Goal: Task Accomplishment & Management: Manage account settings

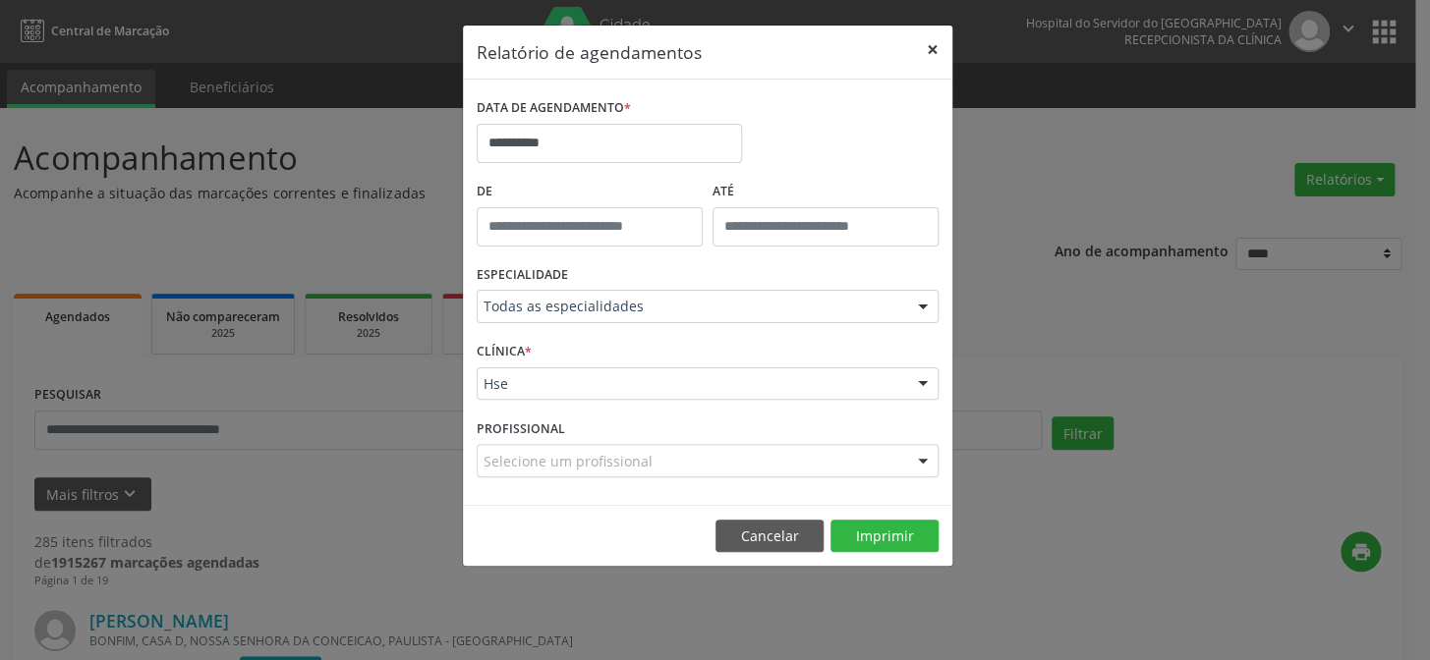
click at [938, 44] on button "×" at bounding box center [932, 50] width 39 height 48
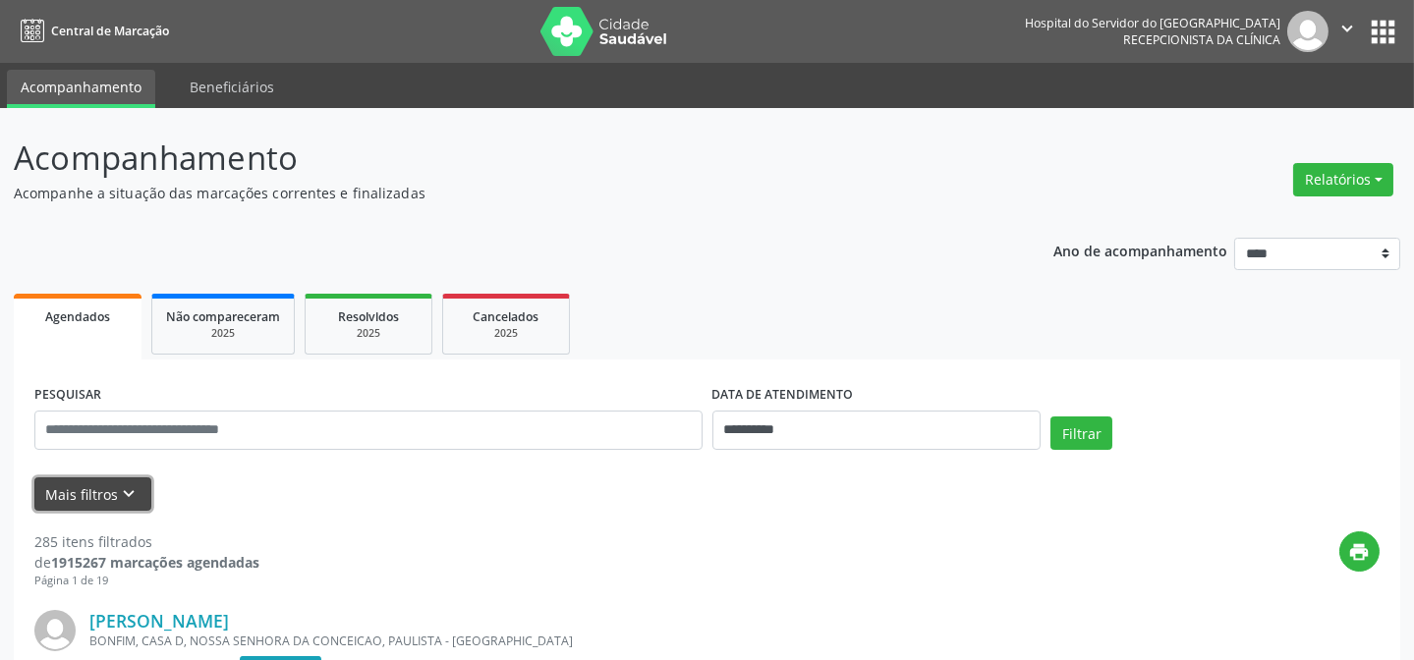
click at [91, 479] on button "Mais filtros keyboard_arrow_down" at bounding box center [92, 495] width 117 height 34
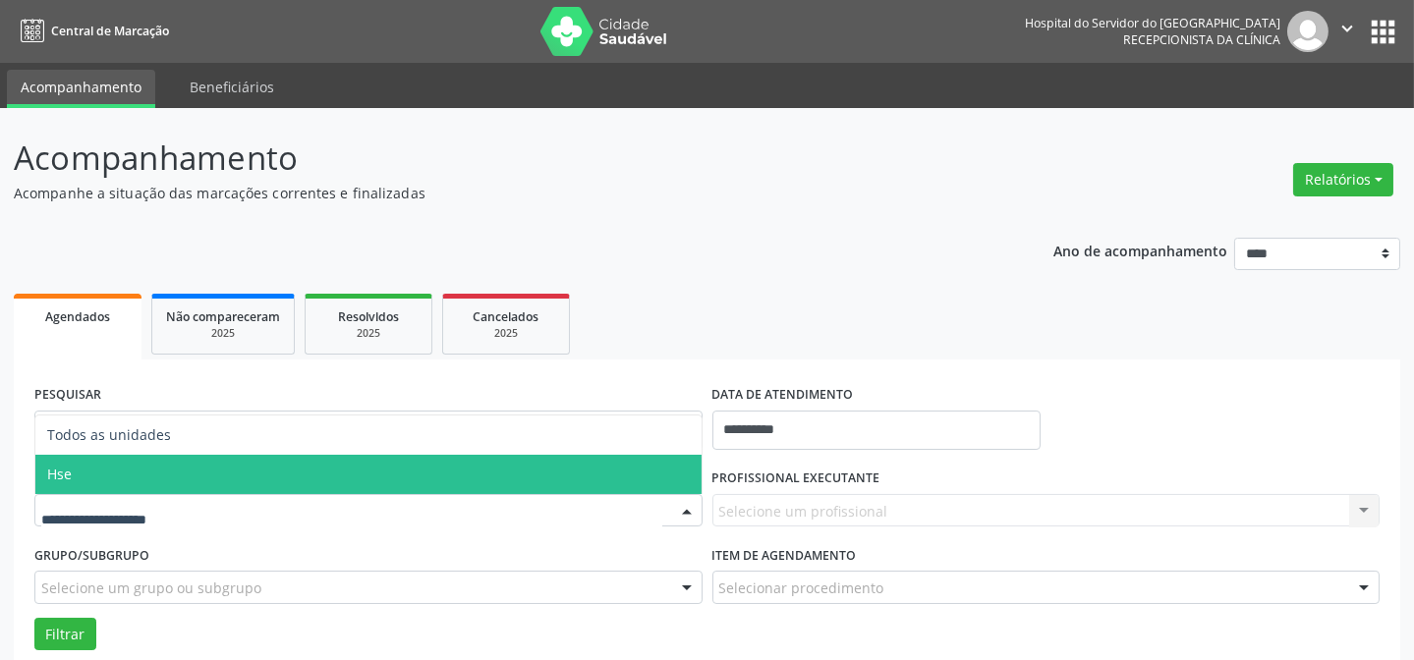
click at [146, 471] on span "Hse" at bounding box center [368, 474] width 666 height 39
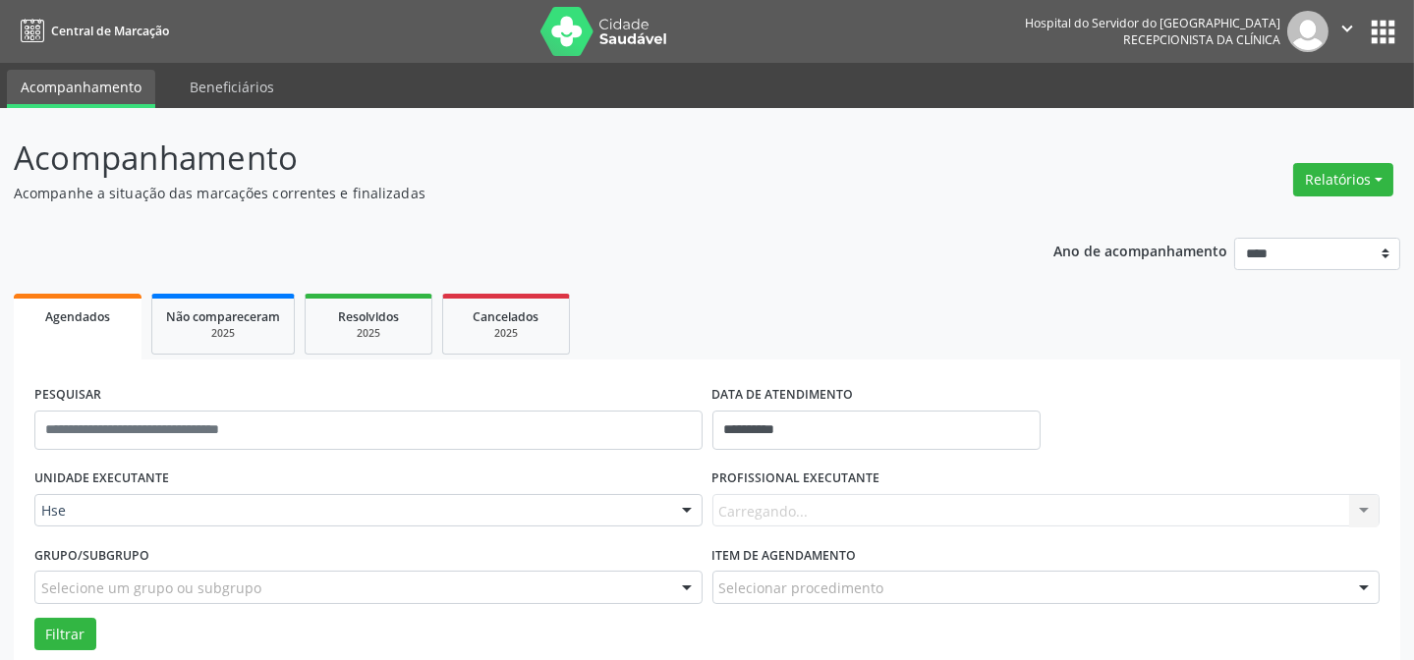
click at [805, 510] on div "Carregando... Nenhum resultado encontrado para: " " Não há nenhuma opção para s…" at bounding box center [1046, 510] width 668 height 33
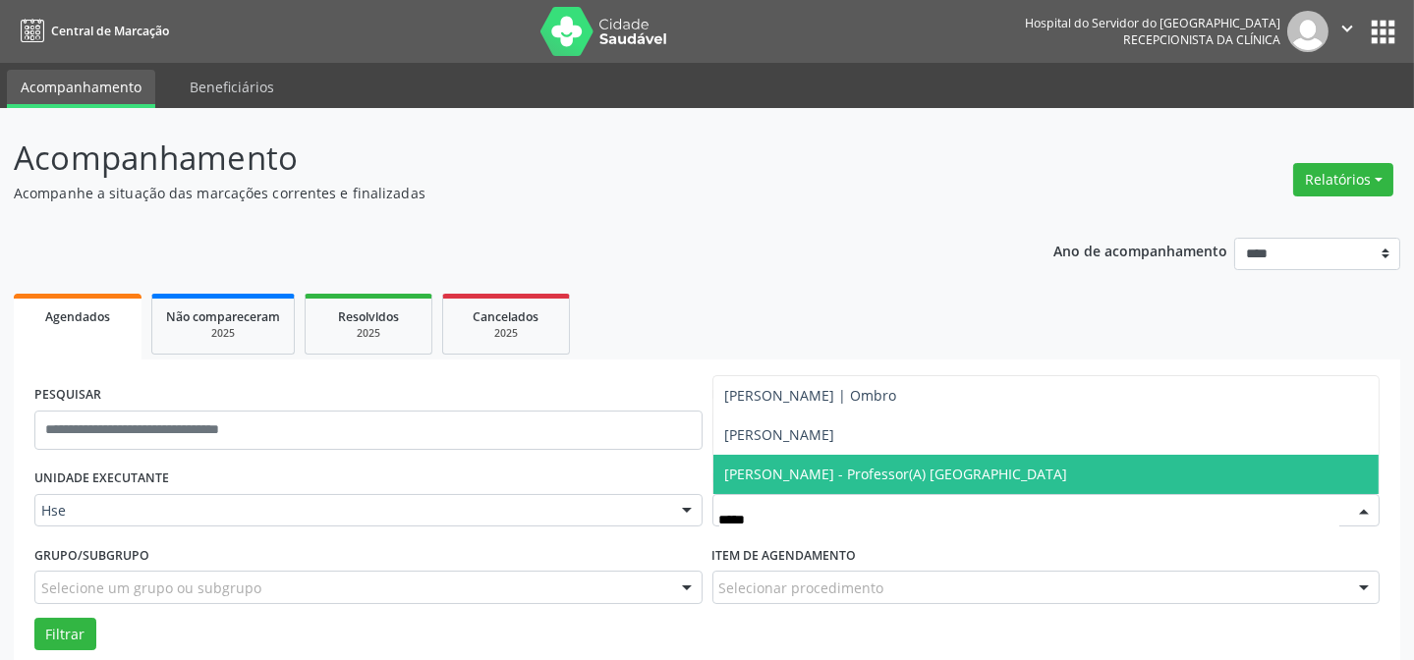
type input "******"
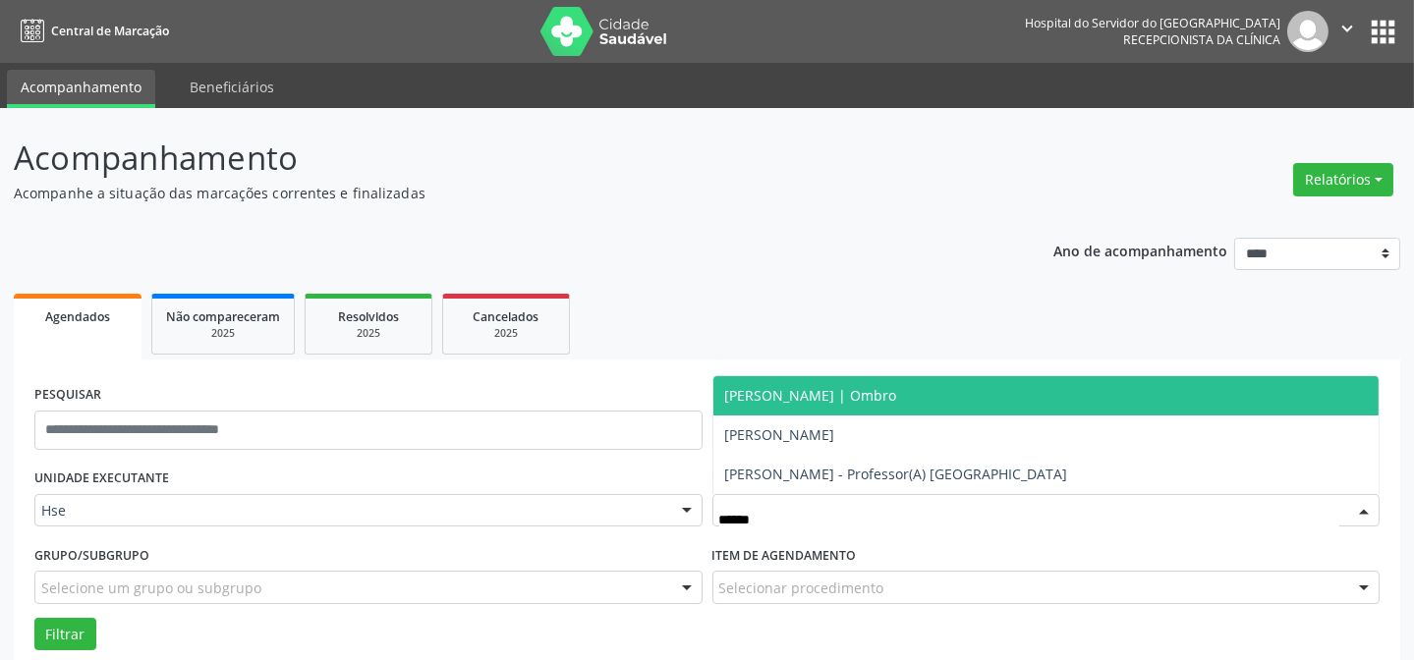
click at [843, 394] on span "[PERSON_NAME] | Ombro" at bounding box center [811, 395] width 172 height 19
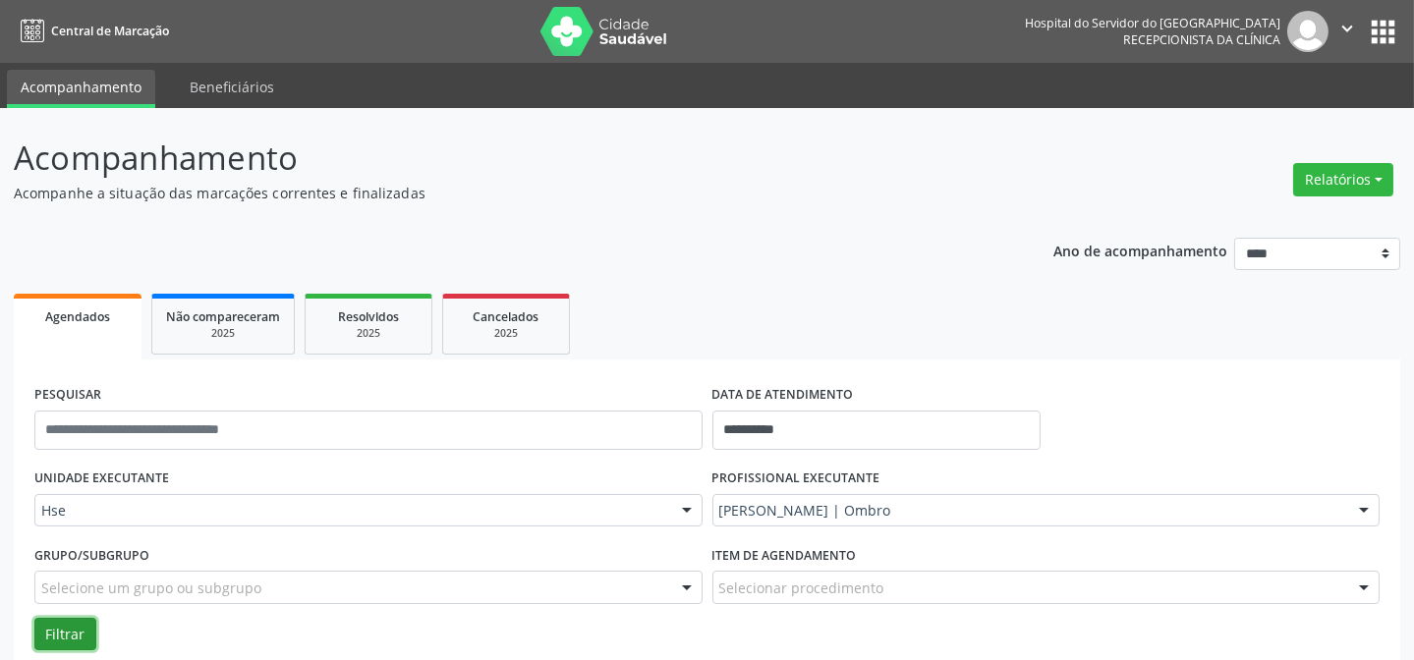
click at [72, 639] on button "Filtrar" at bounding box center [65, 634] width 62 height 33
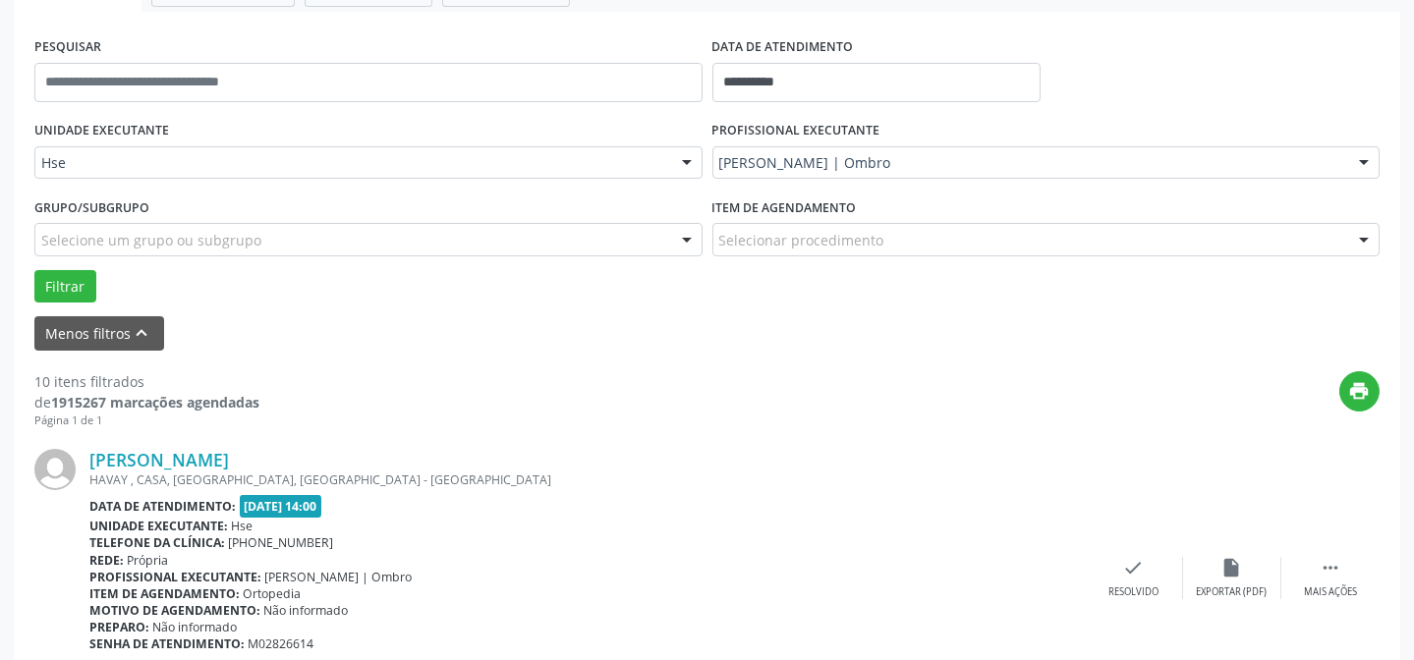
scroll to position [357, 0]
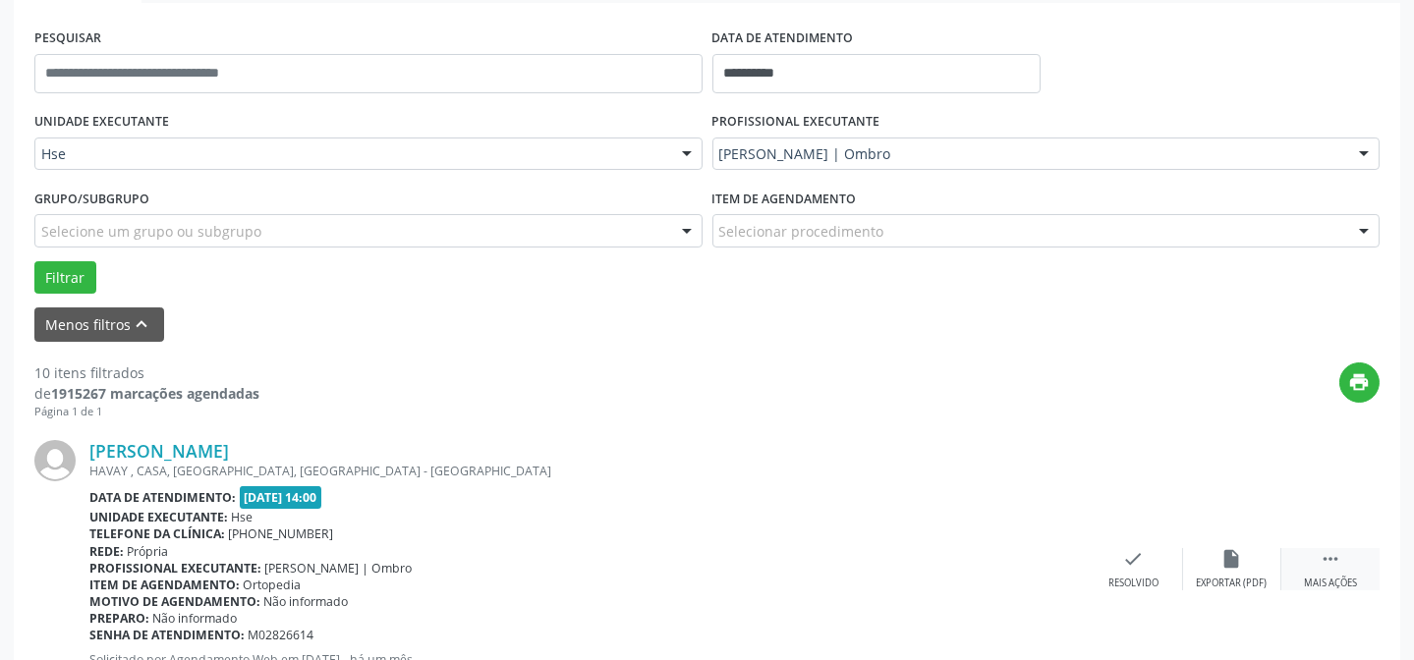
click at [1336, 560] on icon "" at bounding box center [1331, 559] width 22 height 22
click at [1203, 560] on div "alarm_off Não compareceu" at bounding box center [1232, 569] width 98 height 42
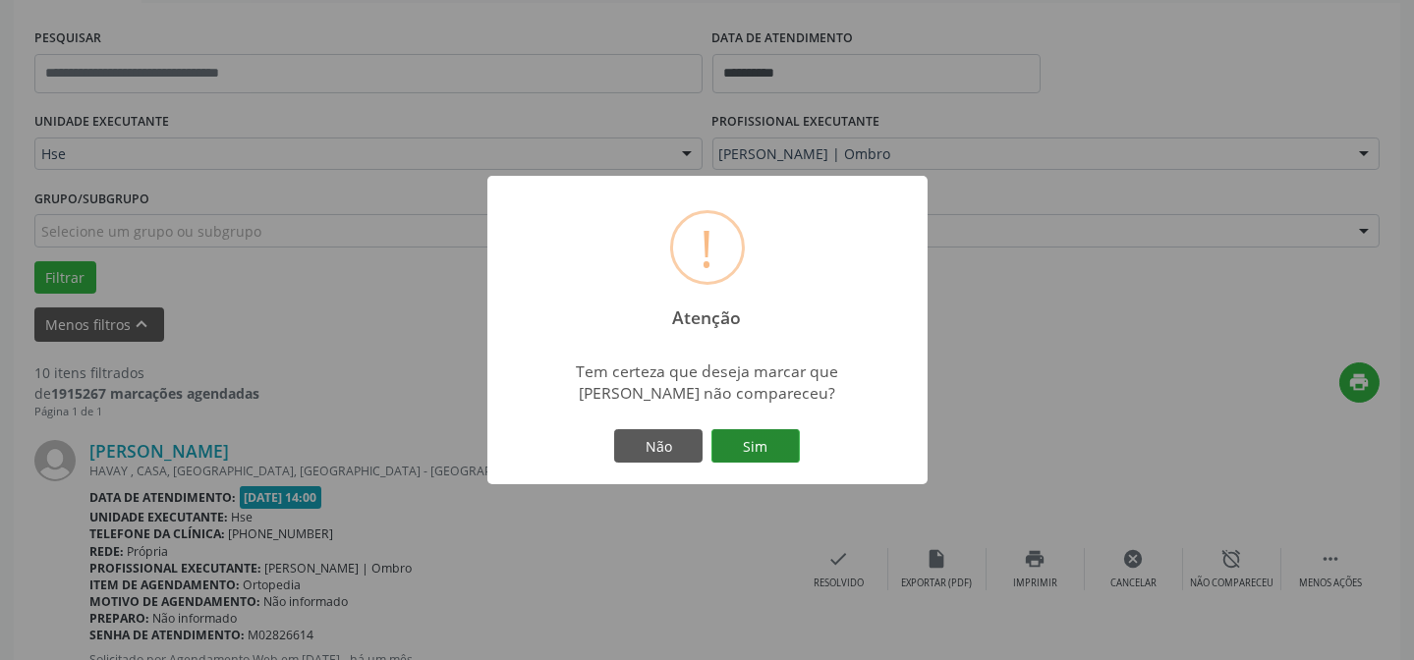
click at [753, 454] on button "Sim" at bounding box center [755, 445] width 88 height 33
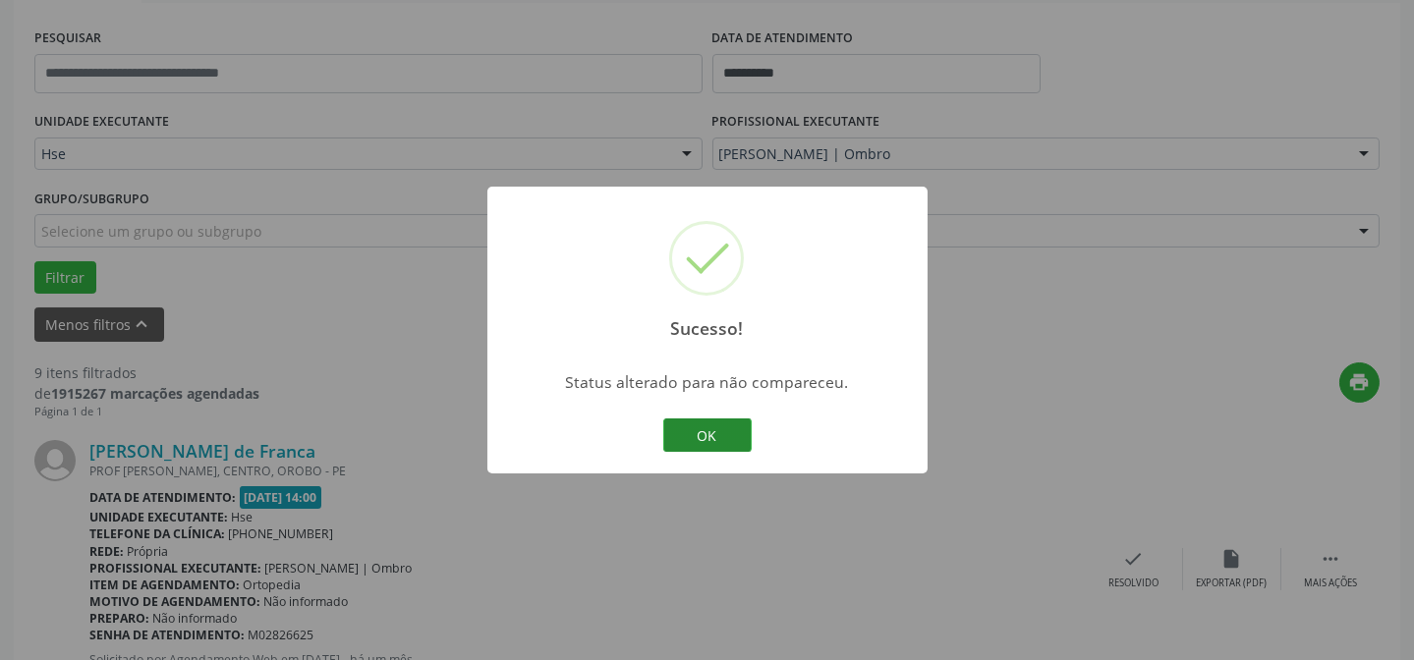
click at [696, 431] on button "OK" at bounding box center [707, 435] width 88 height 33
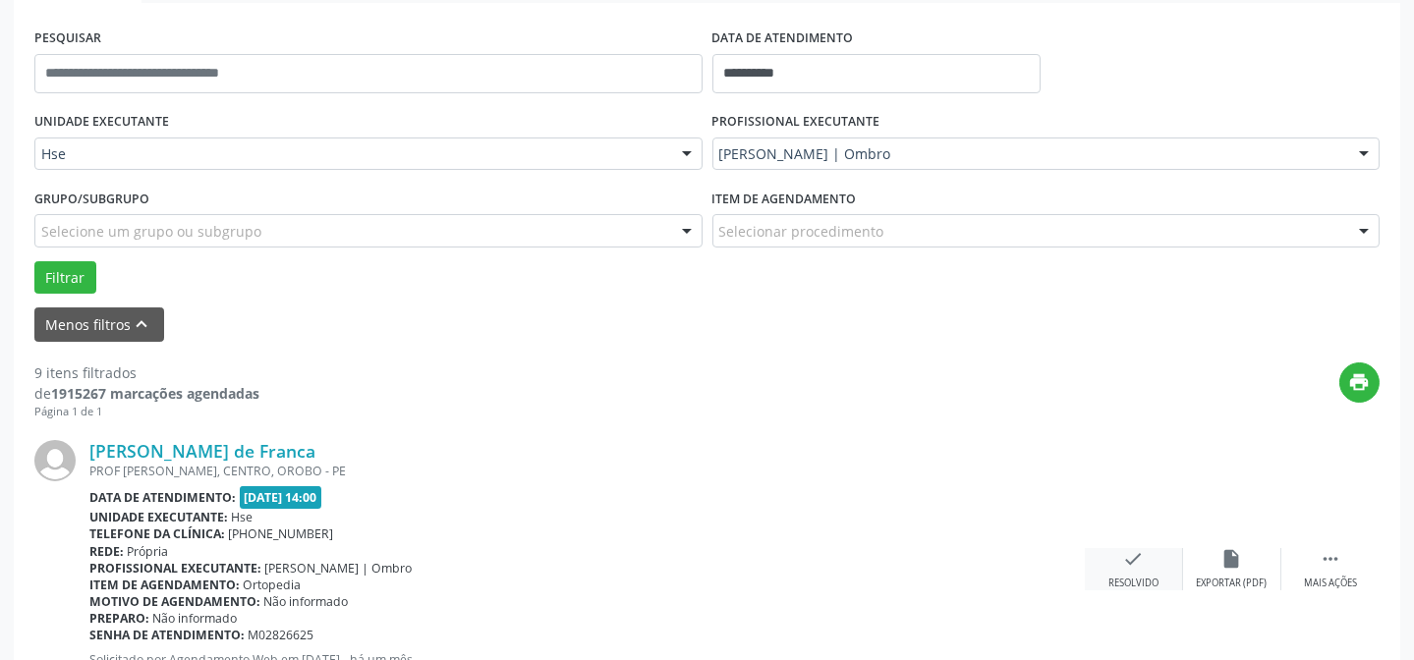
click at [1133, 569] on div "check Resolvido" at bounding box center [1134, 569] width 98 height 42
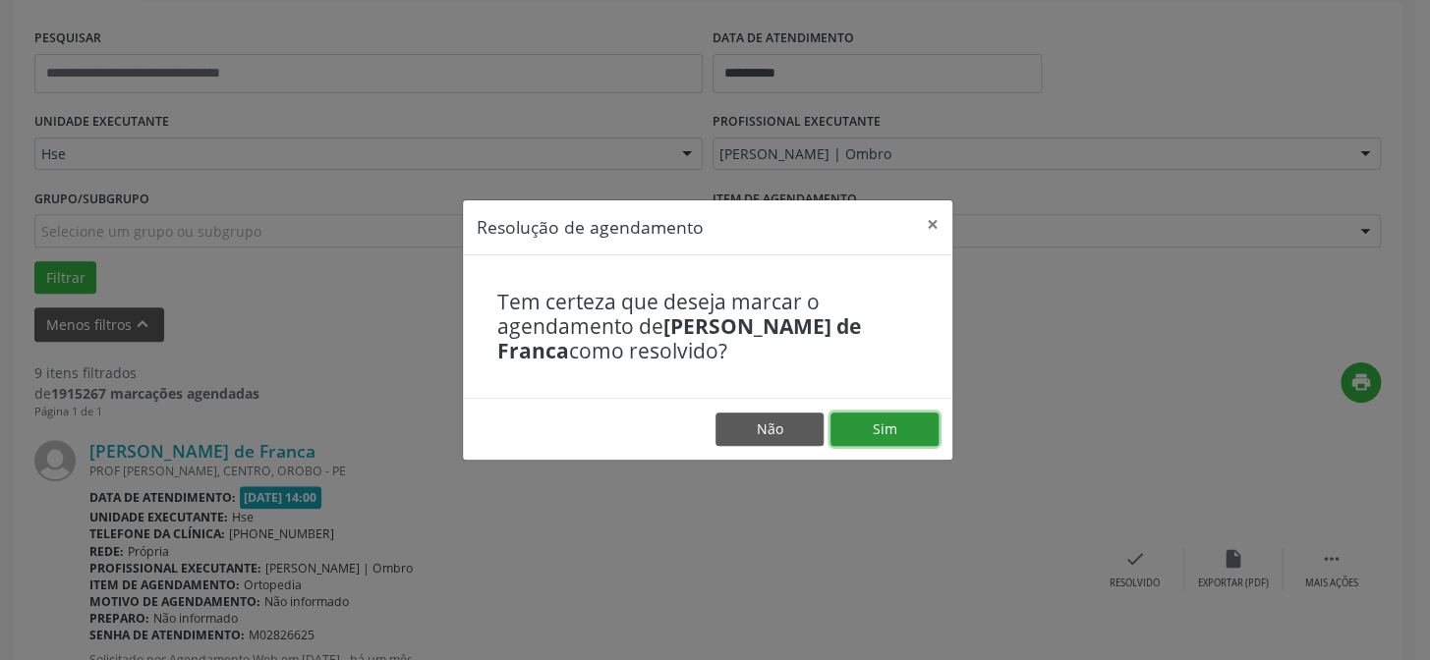
click at [898, 424] on button "Sim" at bounding box center [884, 429] width 108 height 33
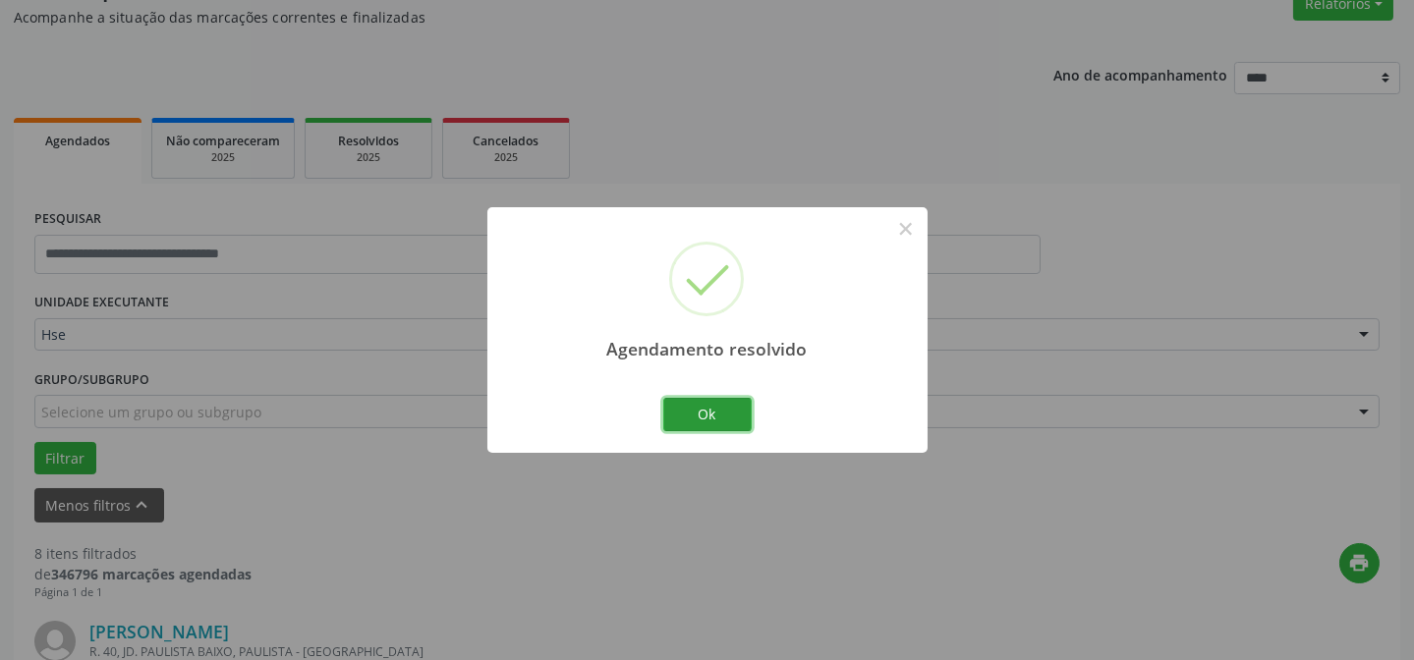
click at [729, 421] on button "Ok" at bounding box center [707, 414] width 88 height 33
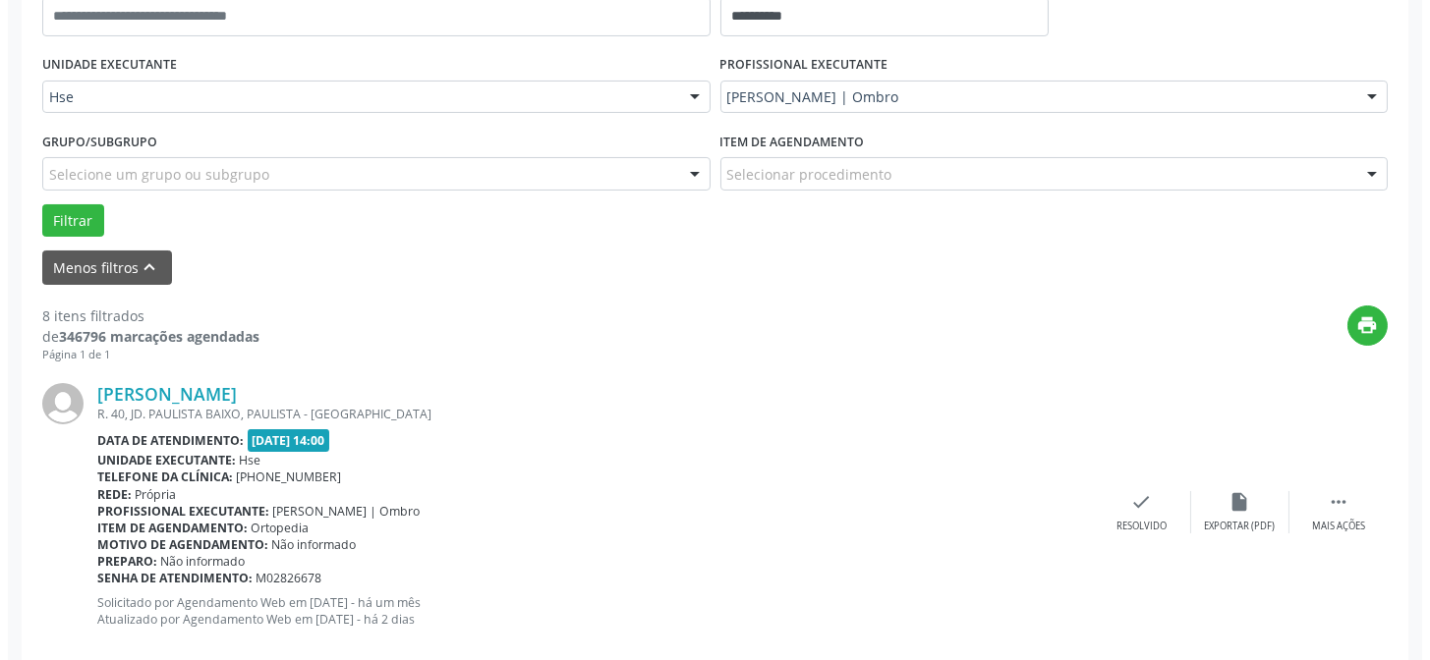
scroll to position [446, 0]
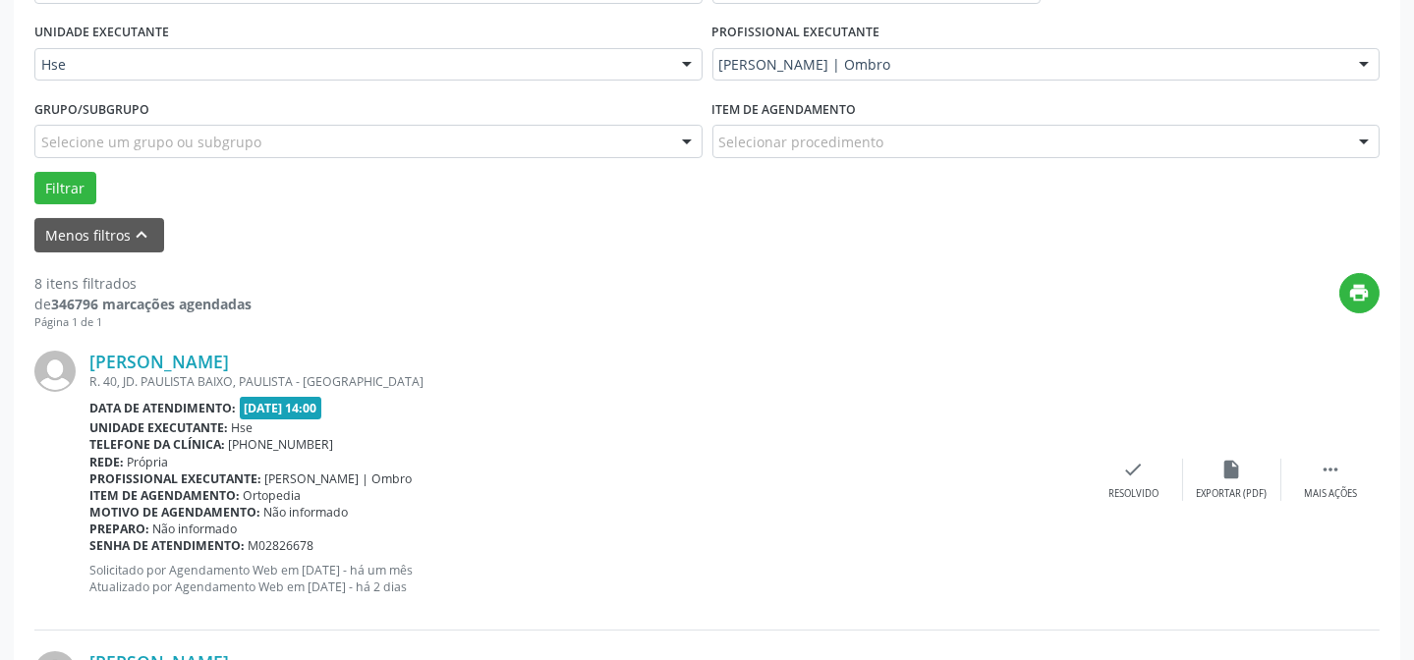
drag, startPoint x: 1143, startPoint y: 510, endPoint x: 1140, endPoint y: 484, distance: 25.7
click at [1143, 509] on div "[PERSON_NAME] R. 40, JD. PAULISTA BAIXO, PAULISTA - [GEOGRAPHIC_DATA] Data de a…" at bounding box center [706, 480] width 1345 height 300
click at [1140, 483] on div "check Resolvido" at bounding box center [1134, 480] width 98 height 42
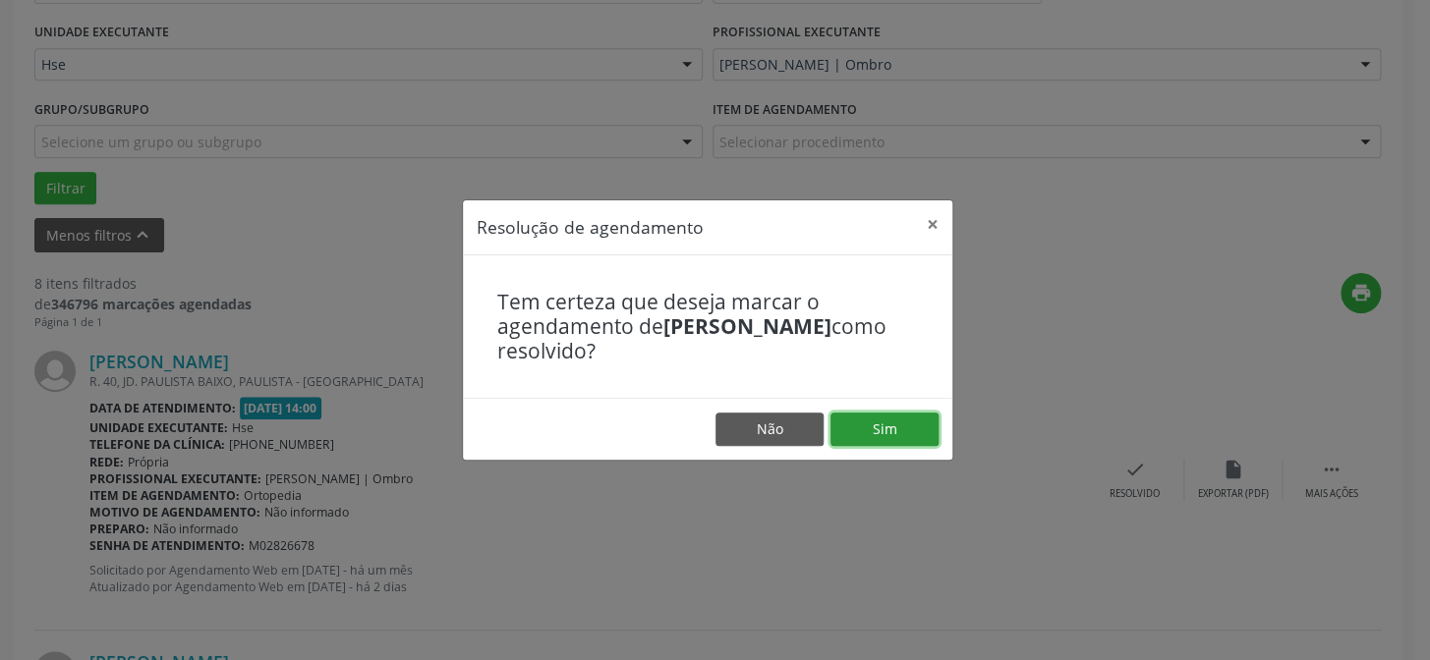
click at [916, 438] on button "Sim" at bounding box center [884, 429] width 108 height 33
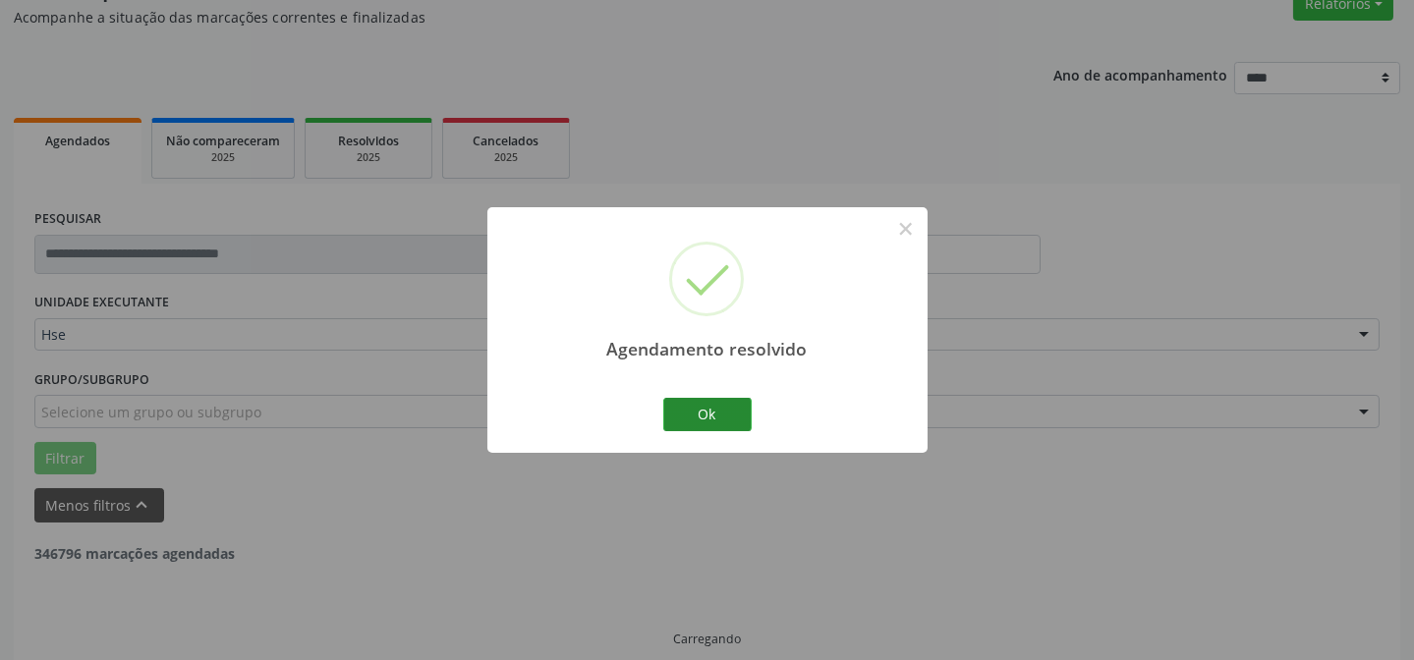
scroll to position [197, 0]
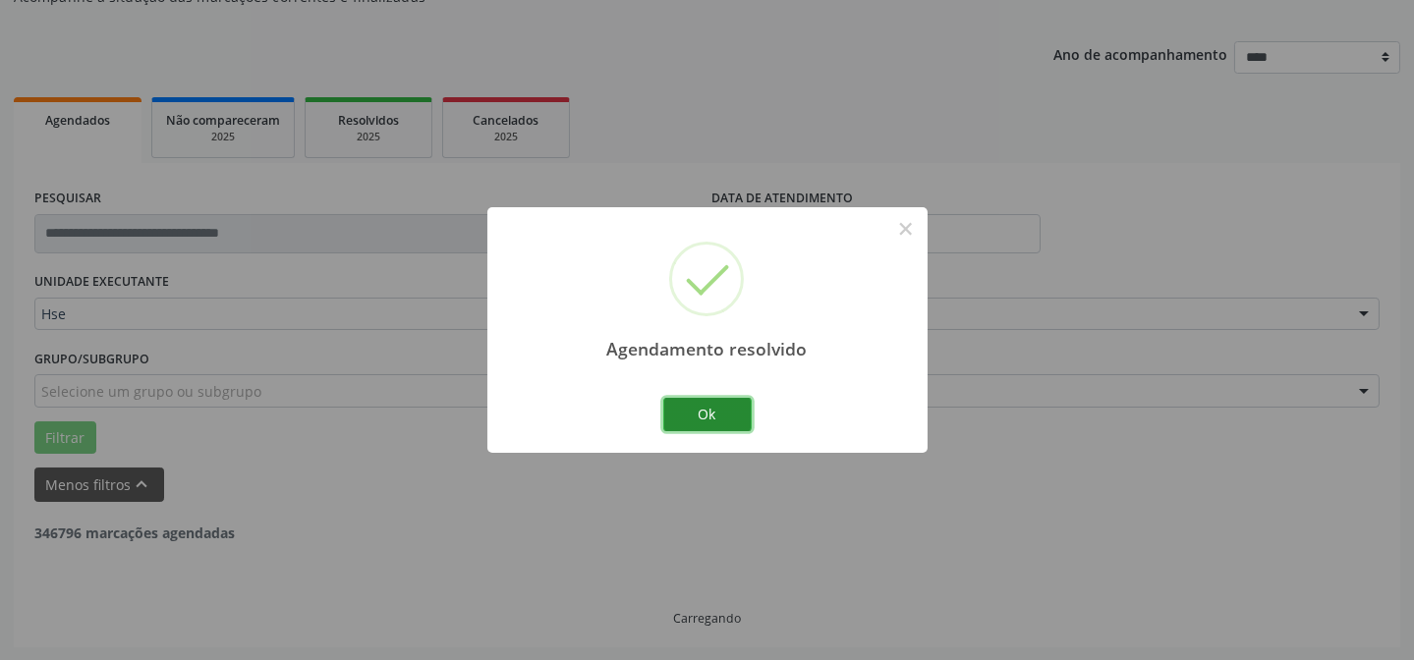
click at [671, 422] on button "Ok" at bounding box center [707, 414] width 88 height 33
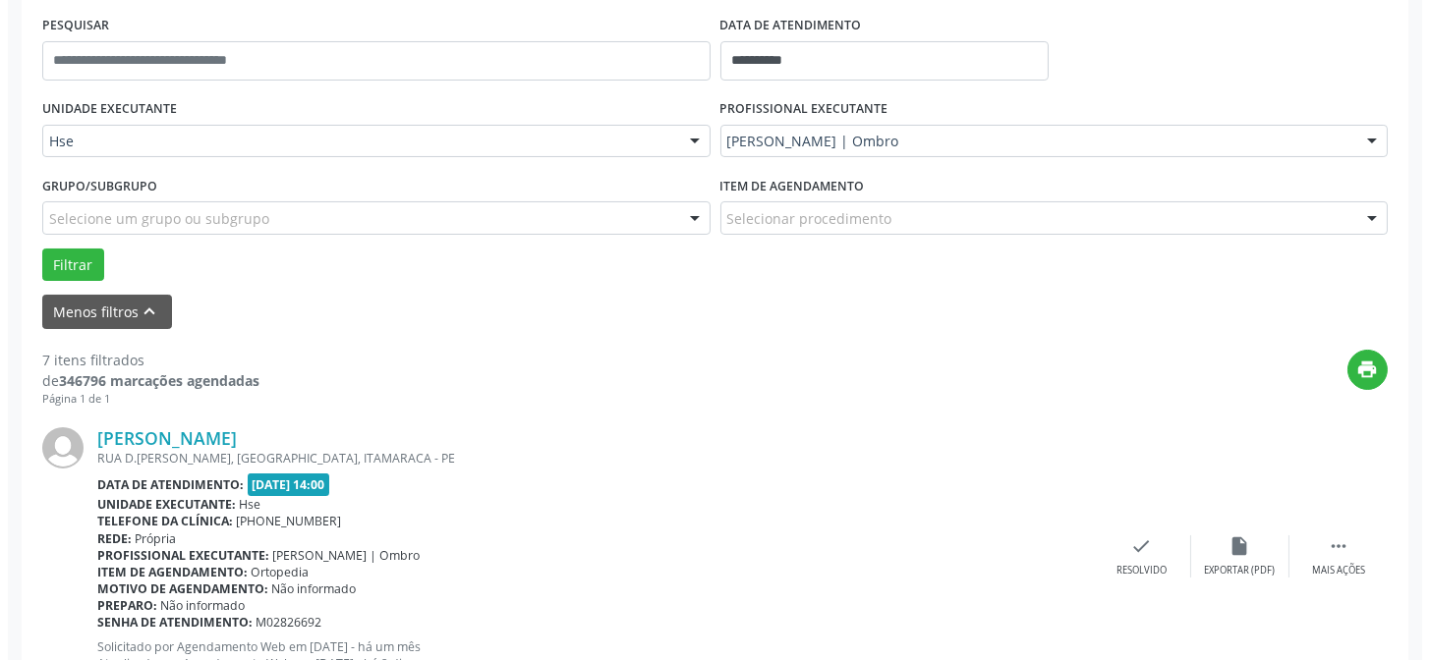
scroll to position [374, 0]
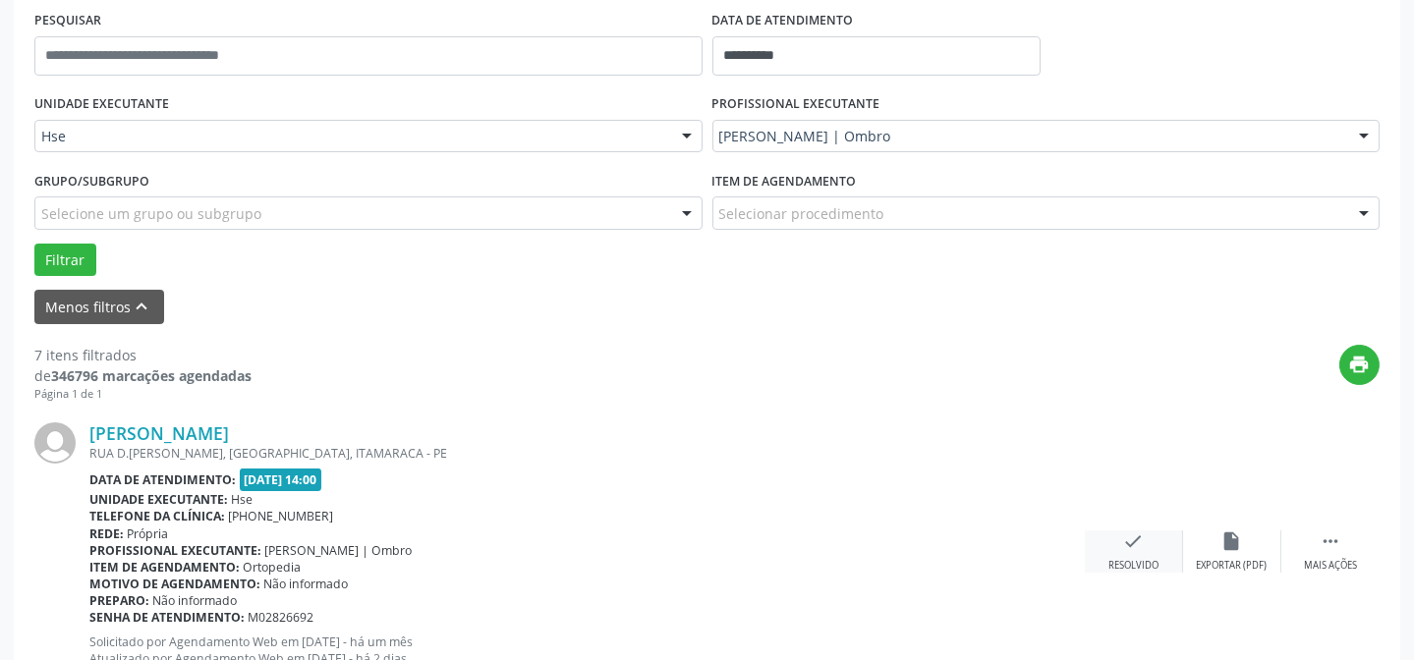
click at [1133, 540] on icon "check" at bounding box center [1134, 542] width 22 height 22
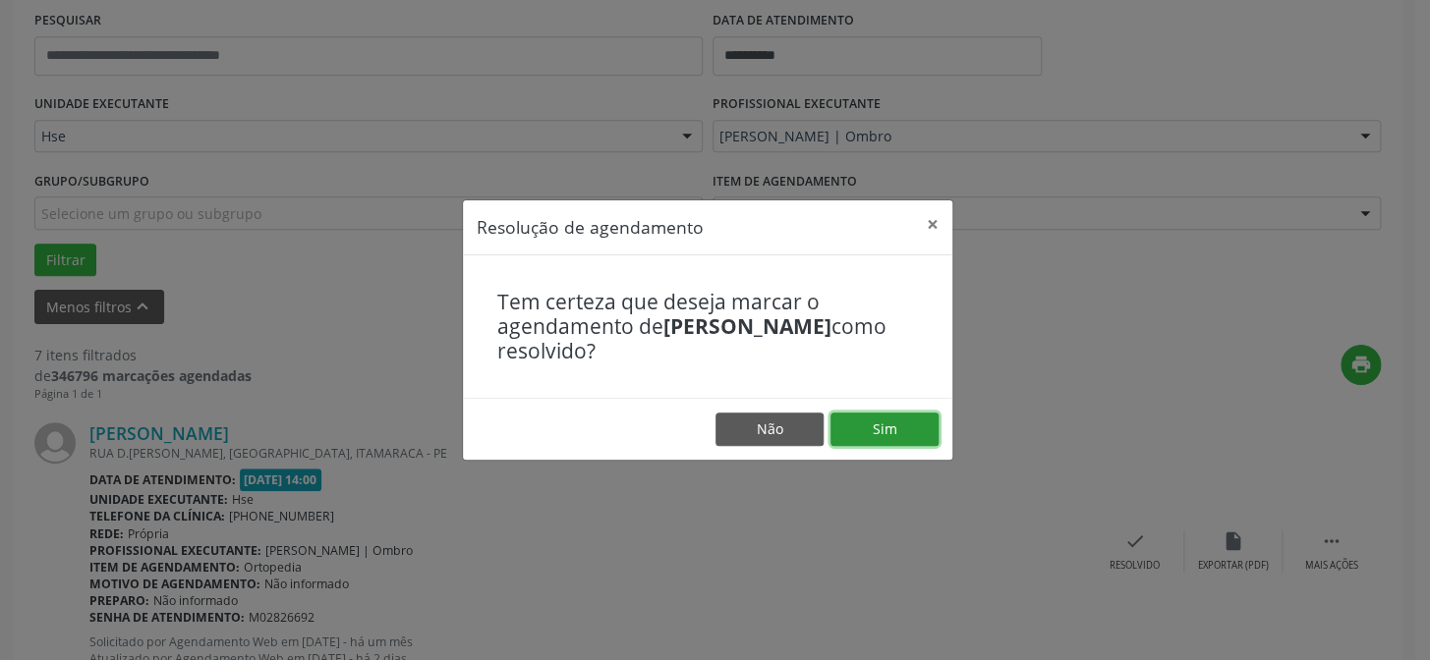
click at [868, 431] on button "Sim" at bounding box center [884, 429] width 108 height 33
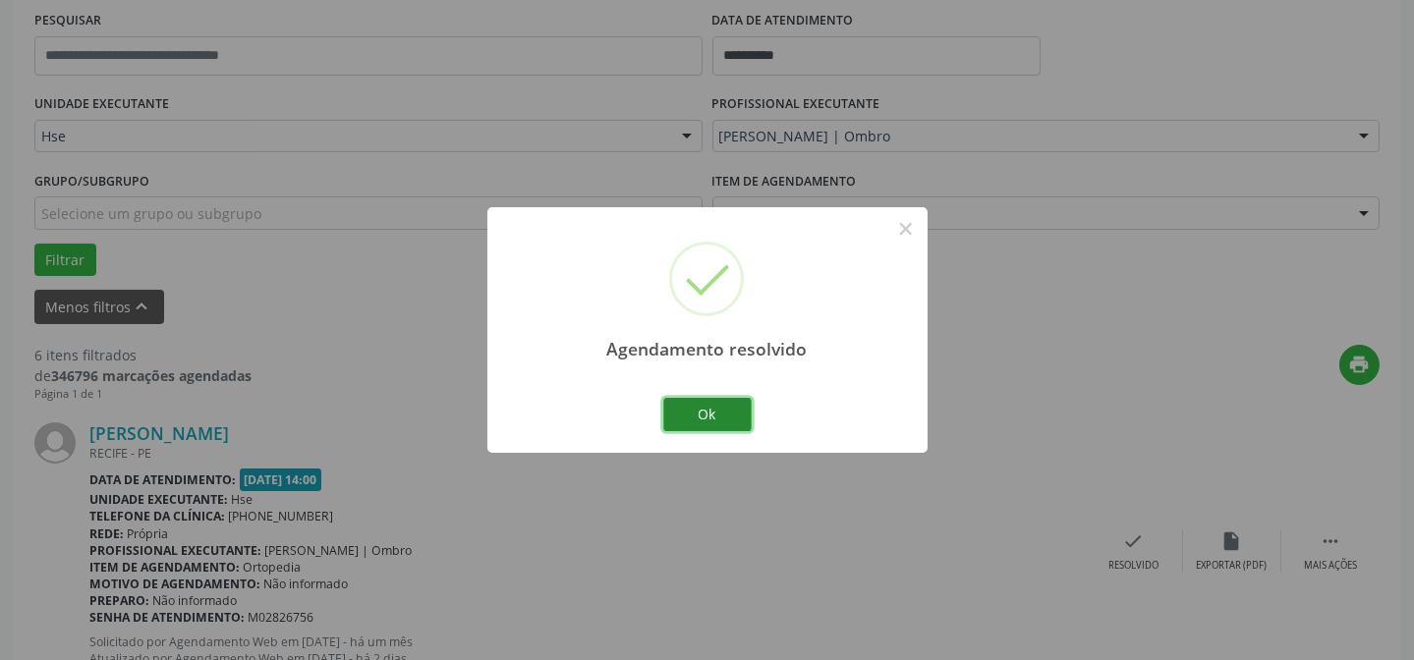
click at [715, 422] on button "Ok" at bounding box center [707, 414] width 88 height 33
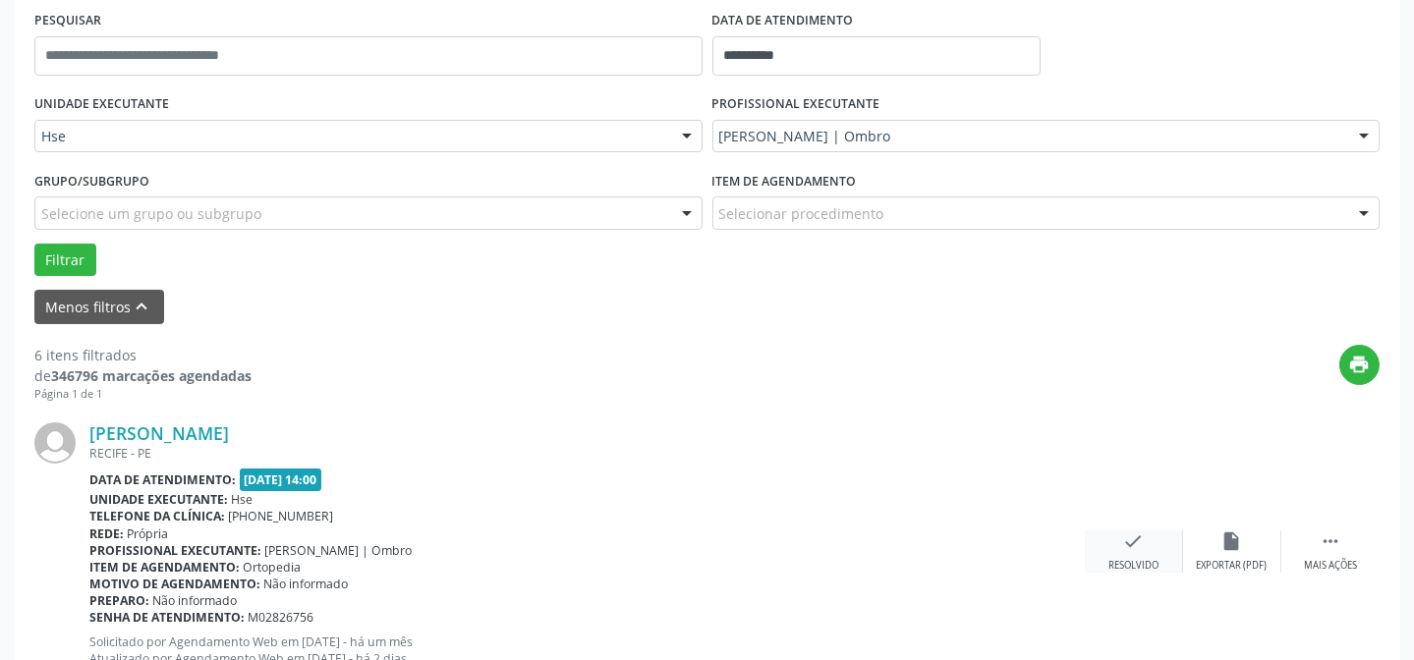
click at [1138, 546] on icon "check" at bounding box center [1134, 542] width 22 height 22
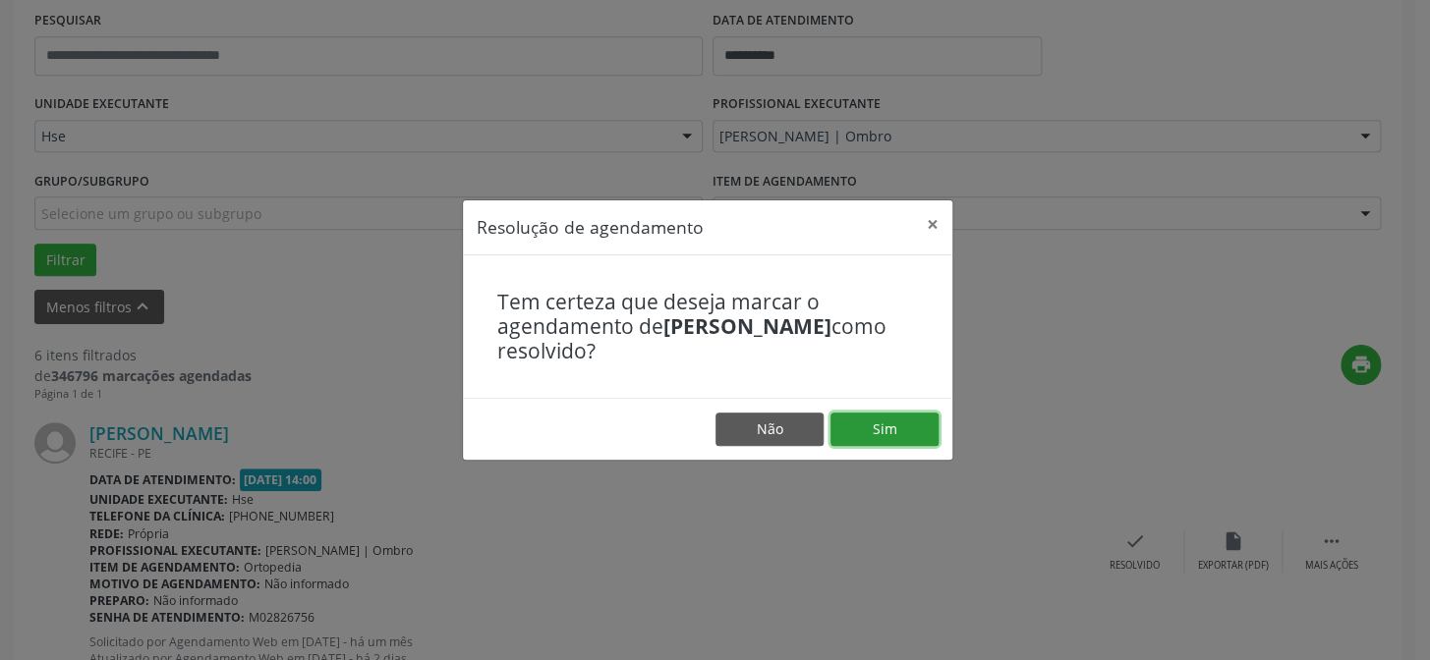
click at [903, 432] on button "Sim" at bounding box center [884, 429] width 108 height 33
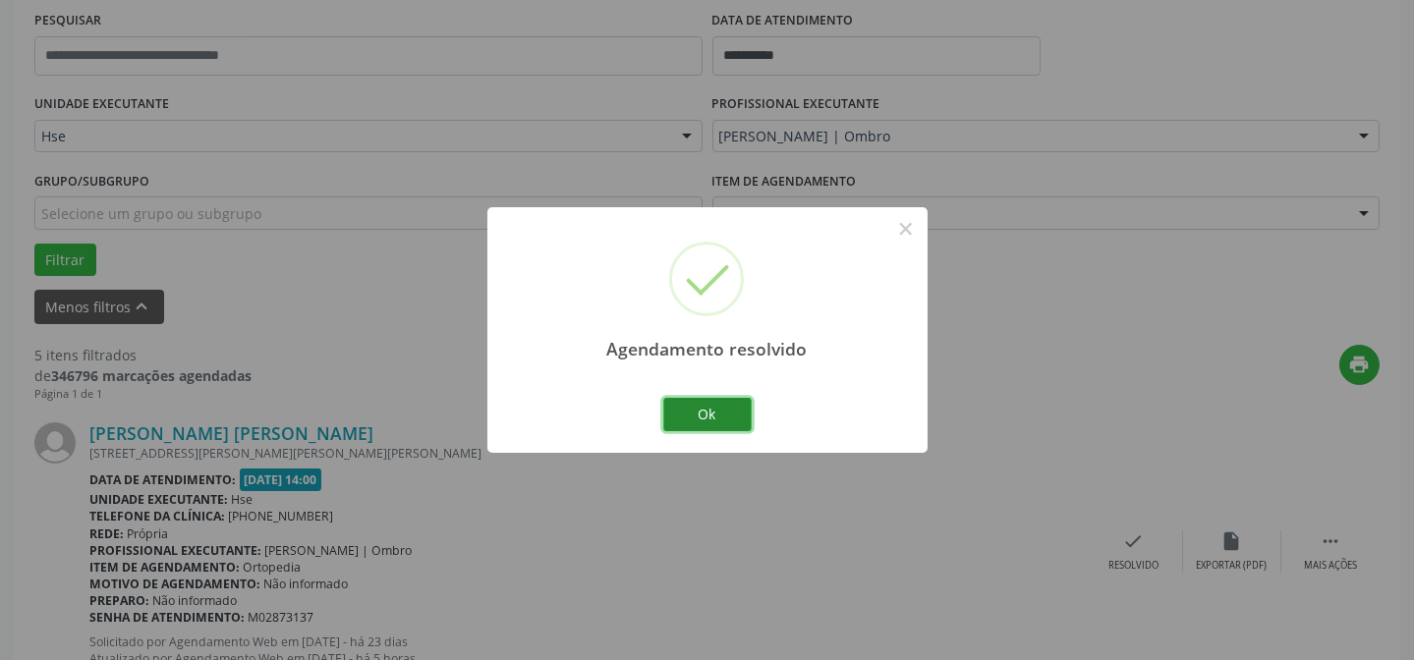
click at [686, 414] on button "Ok" at bounding box center [707, 414] width 88 height 33
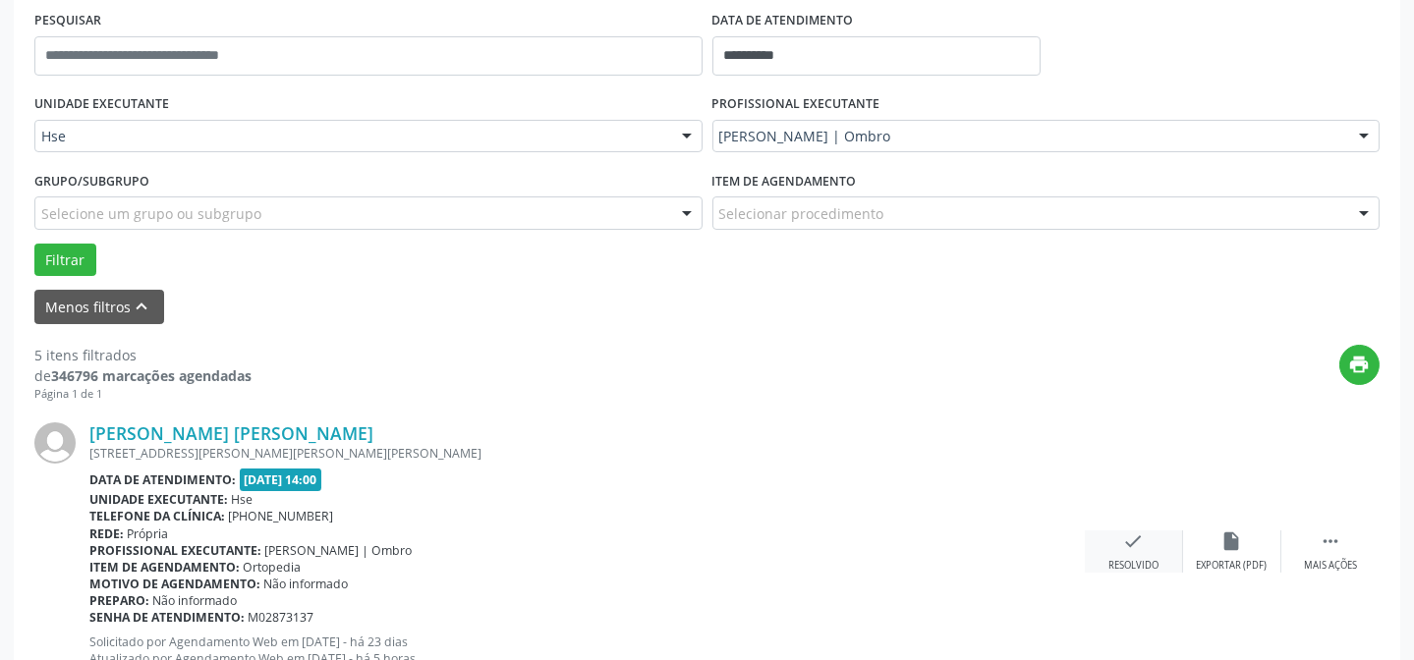
click at [1120, 541] on div "check Resolvido" at bounding box center [1134, 552] width 98 height 42
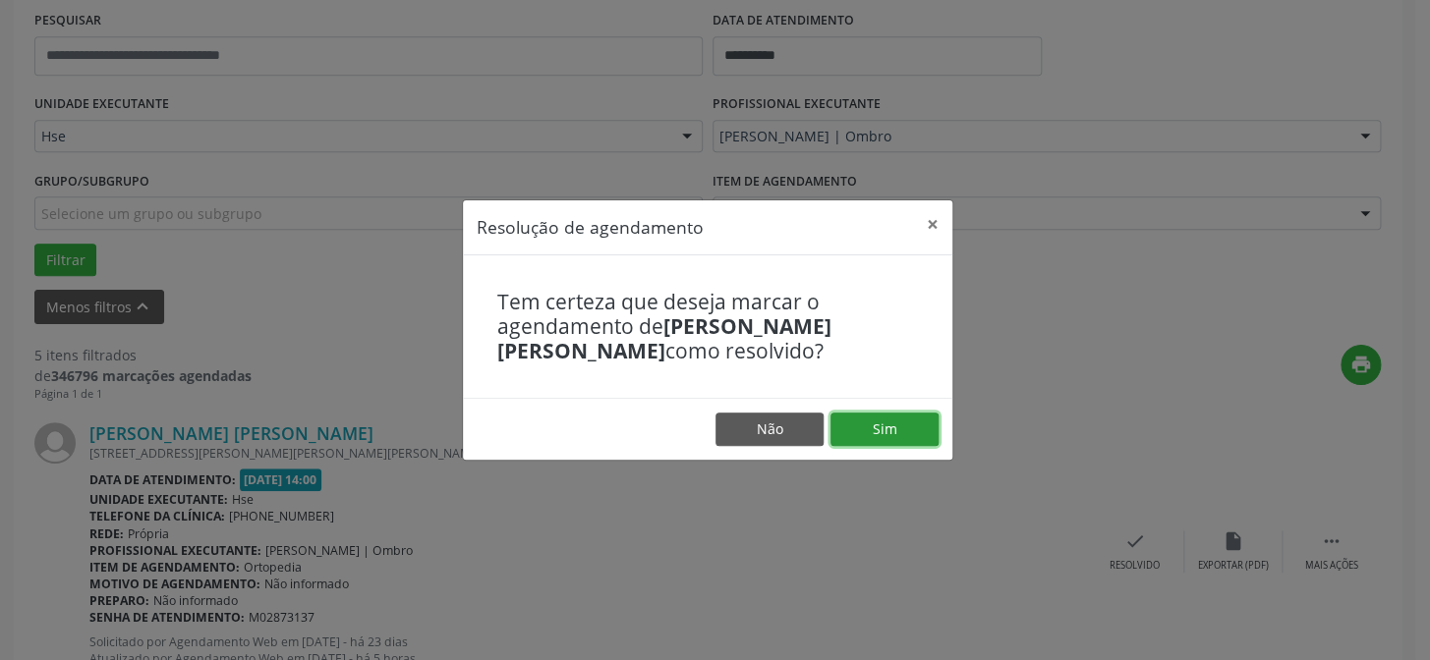
click at [886, 423] on button "Sim" at bounding box center [884, 429] width 108 height 33
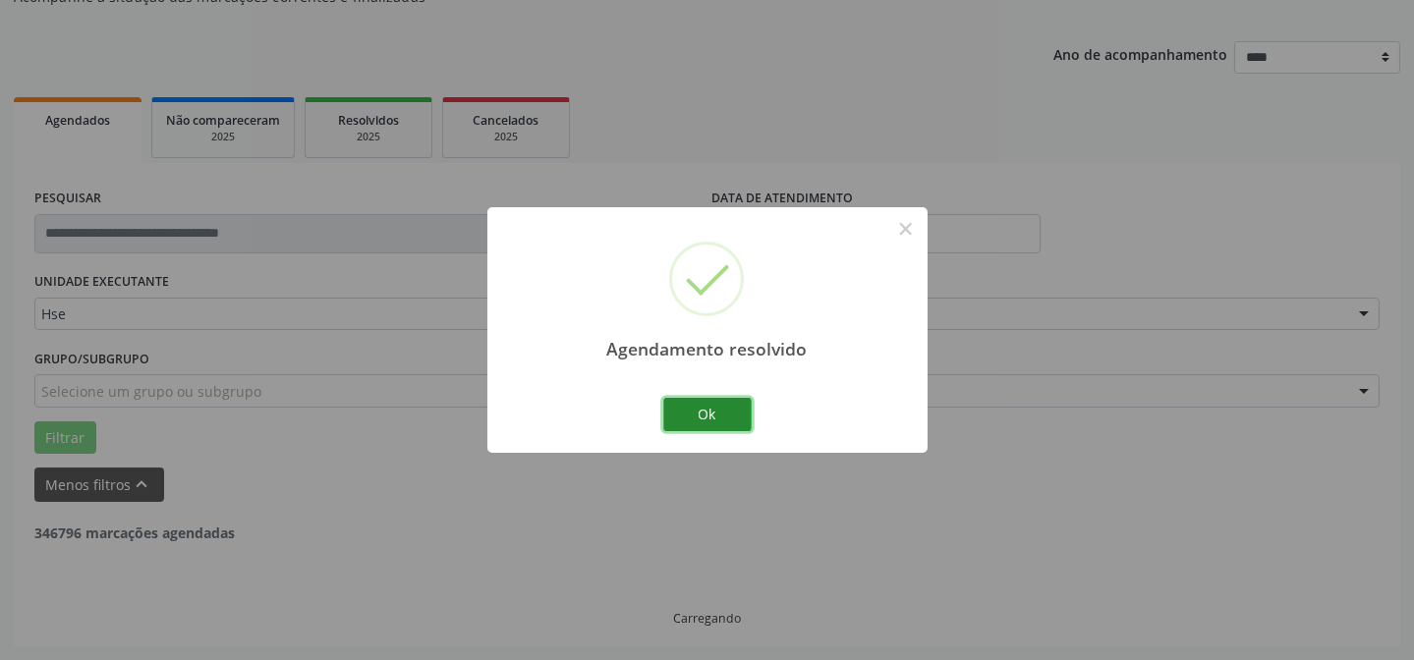
click at [708, 423] on button "Ok" at bounding box center [707, 414] width 88 height 33
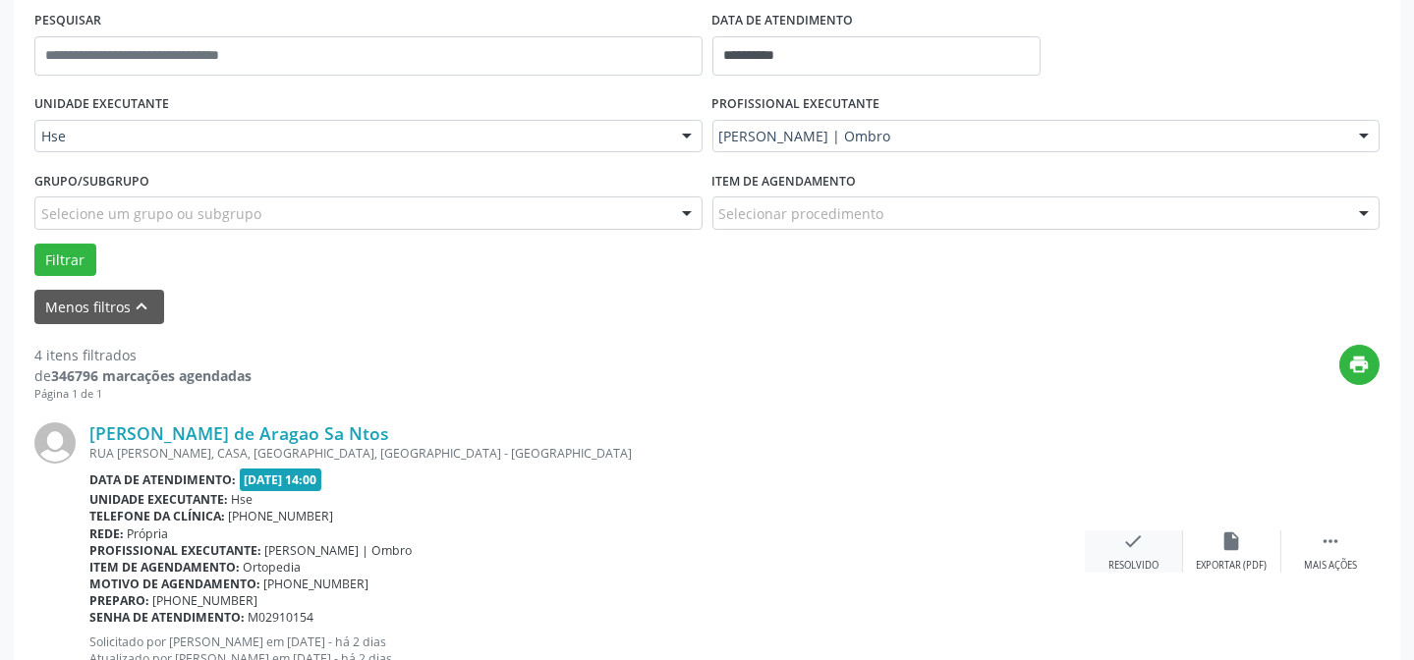
click at [1148, 551] on div "check Resolvido" at bounding box center [1134, 552] width 98 height 42
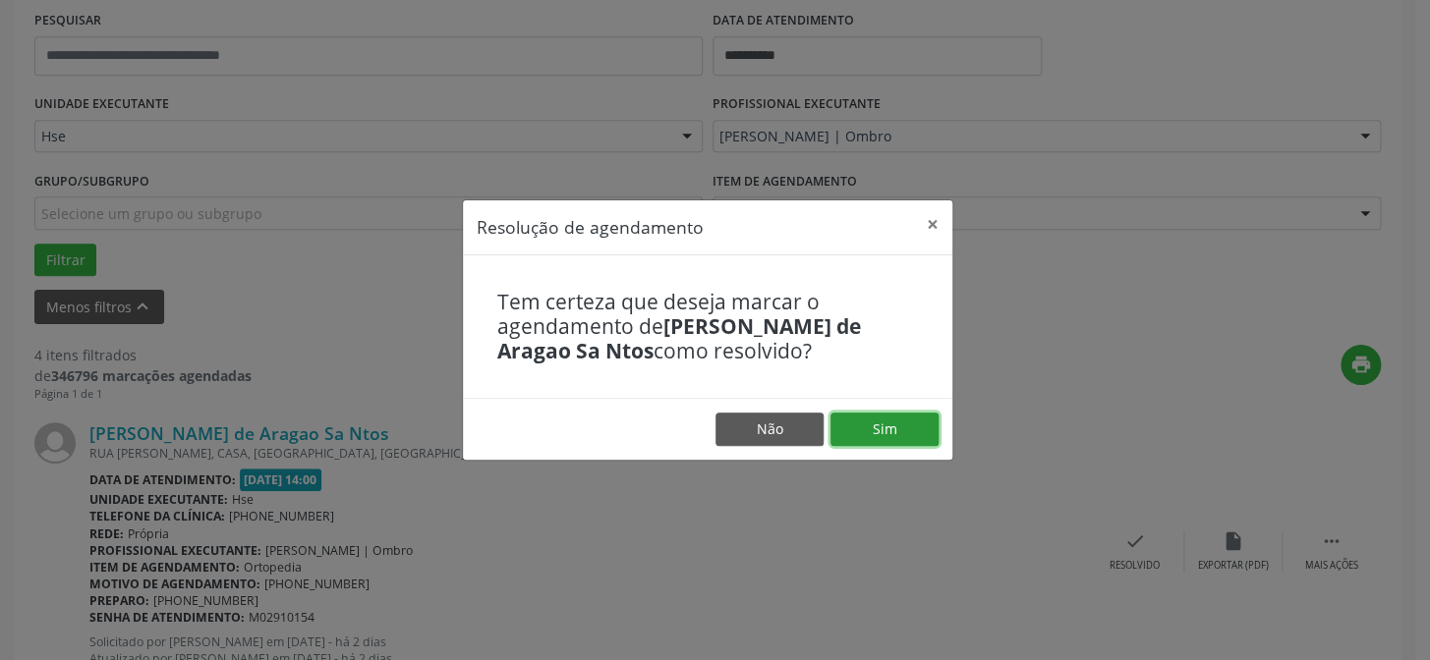
click at [908, 420] on button "Sim" at bounding box center [884, 429] width 108 height 33
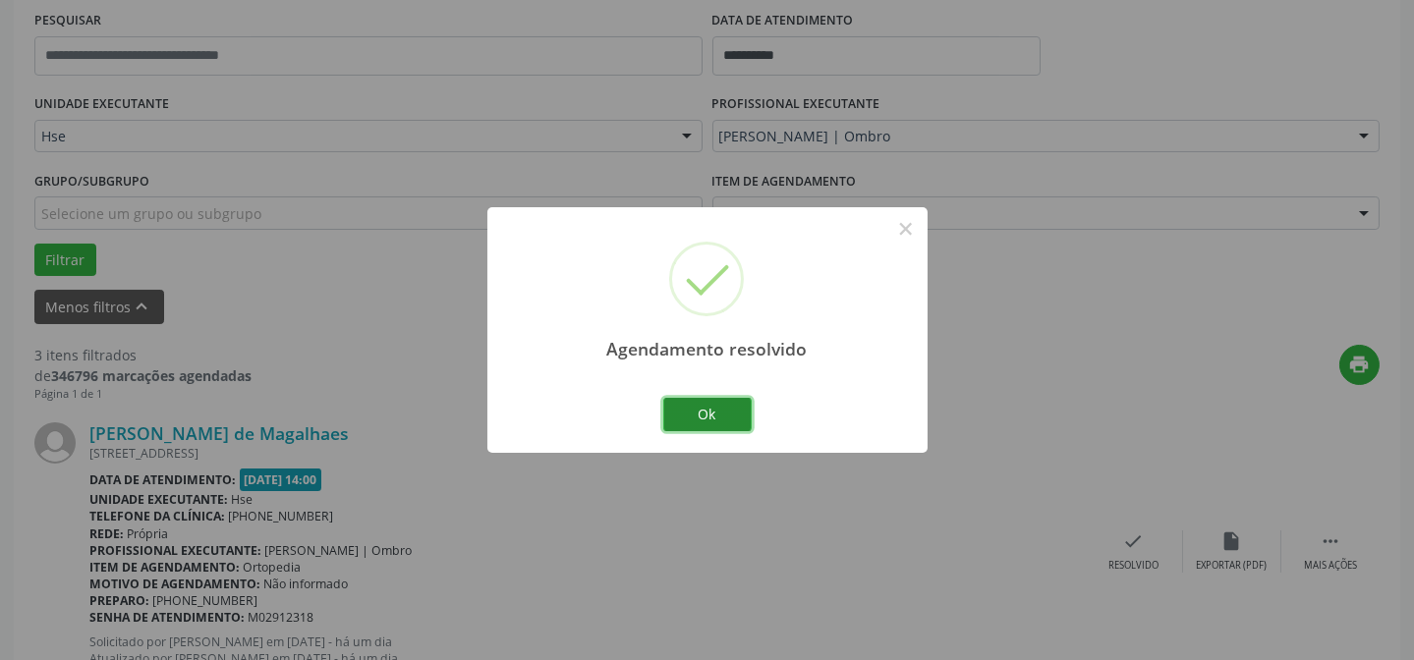
click at [707, 410] on button "Ok" at bounding box center [707, 414] width 88 height 33
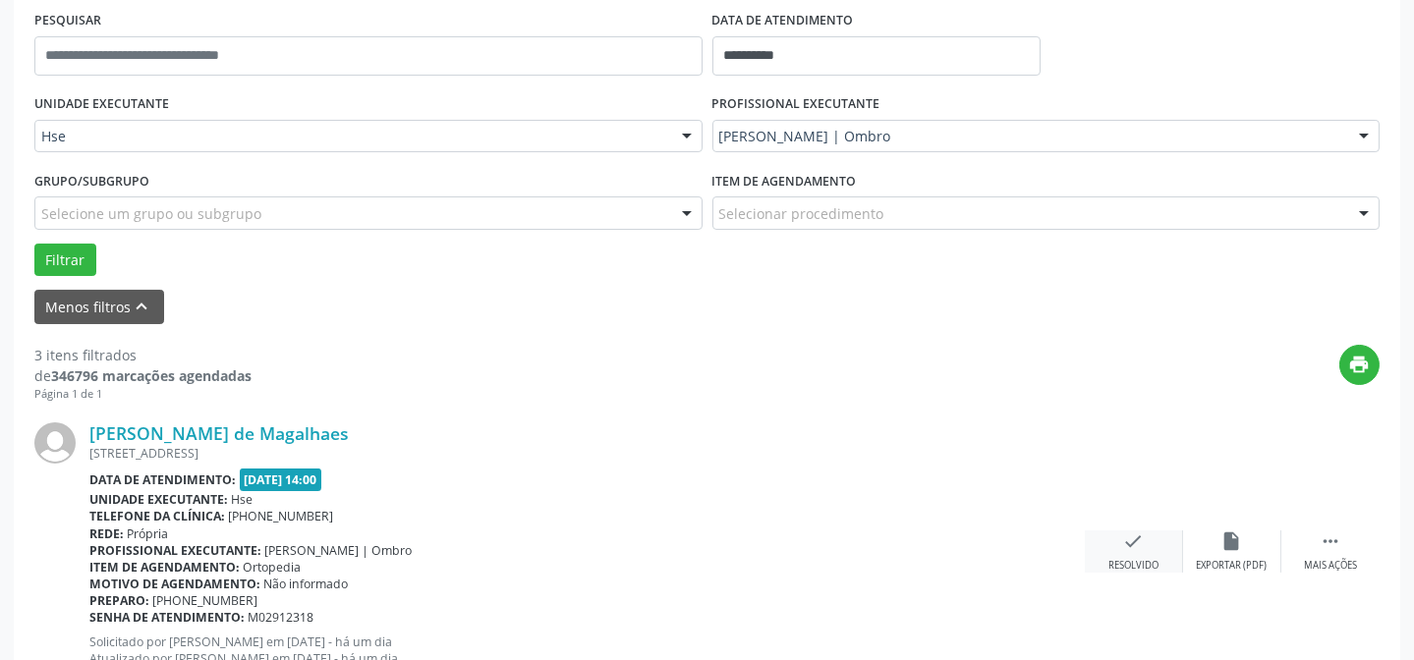
click at [1126, 538] on icon "check" at bounding box center [1134, 542] width 22 height 22
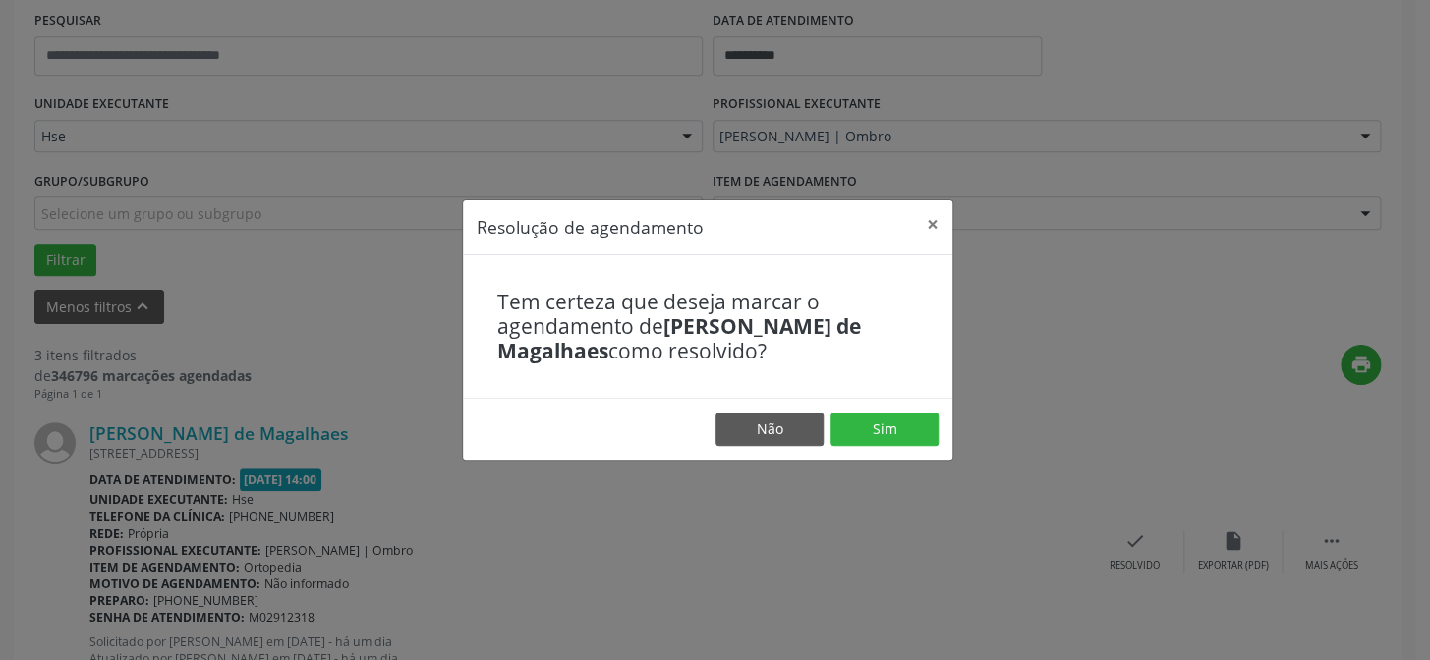
click at [911, 407] on footer "Não Sim" at bounding box center [707, 429] width 489 height 62
click at [882, 427] on button "Sim" at bounding box center [884, 429] width 108 height 33
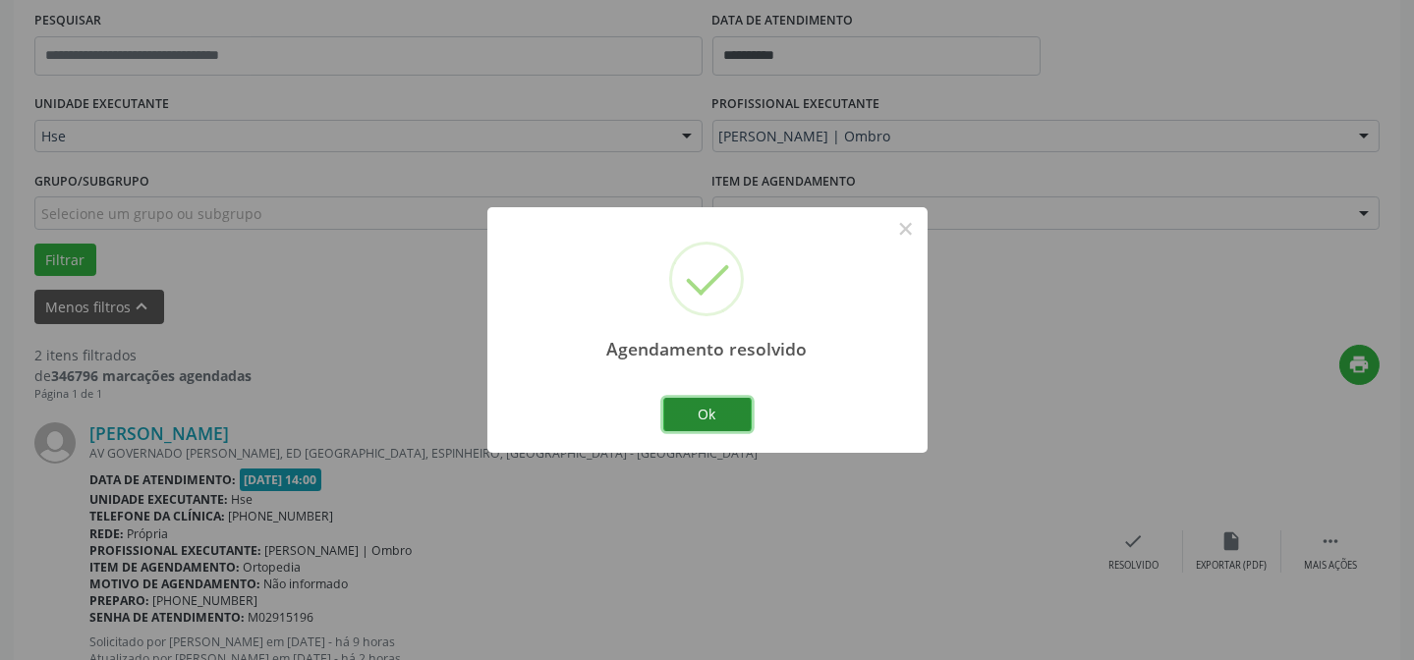
click at [717, 416] on button "Ok" at bounding box center [707, 414] width 88 height 33
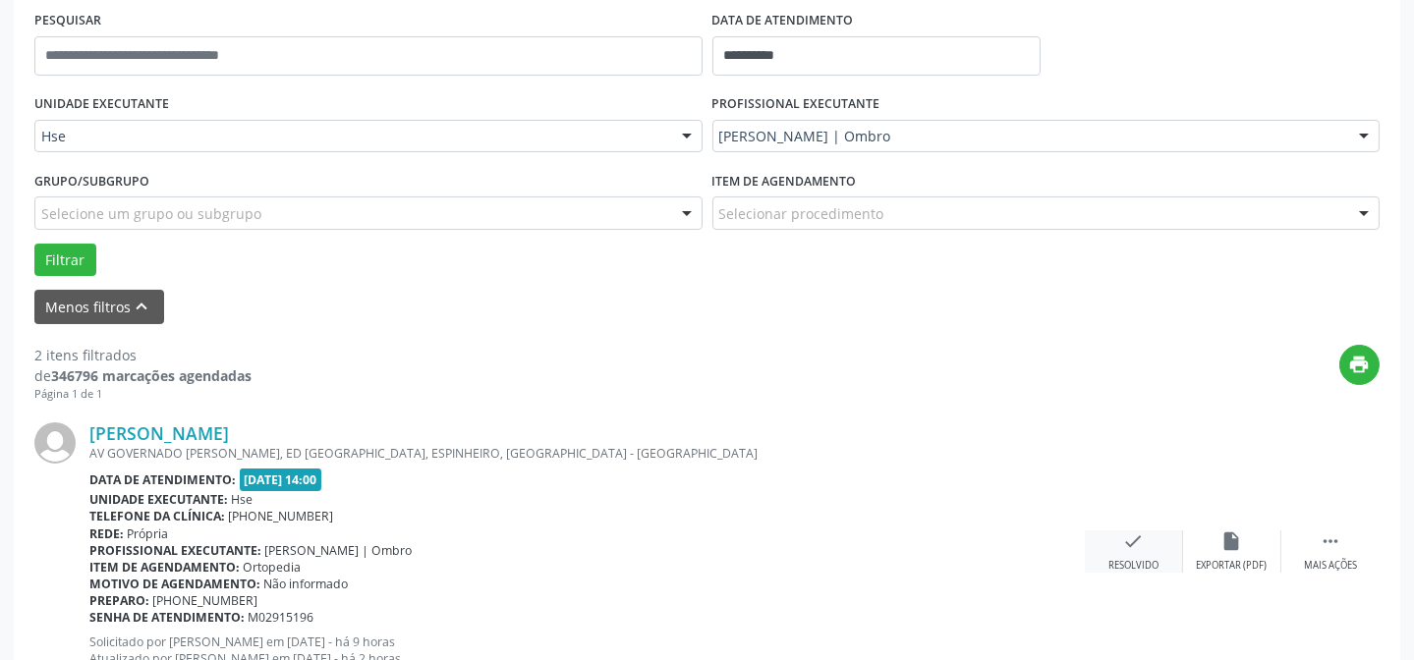
click at [1113, 560] on div "Resolvido" at bounding box center [1133, 566] width 50 height 14
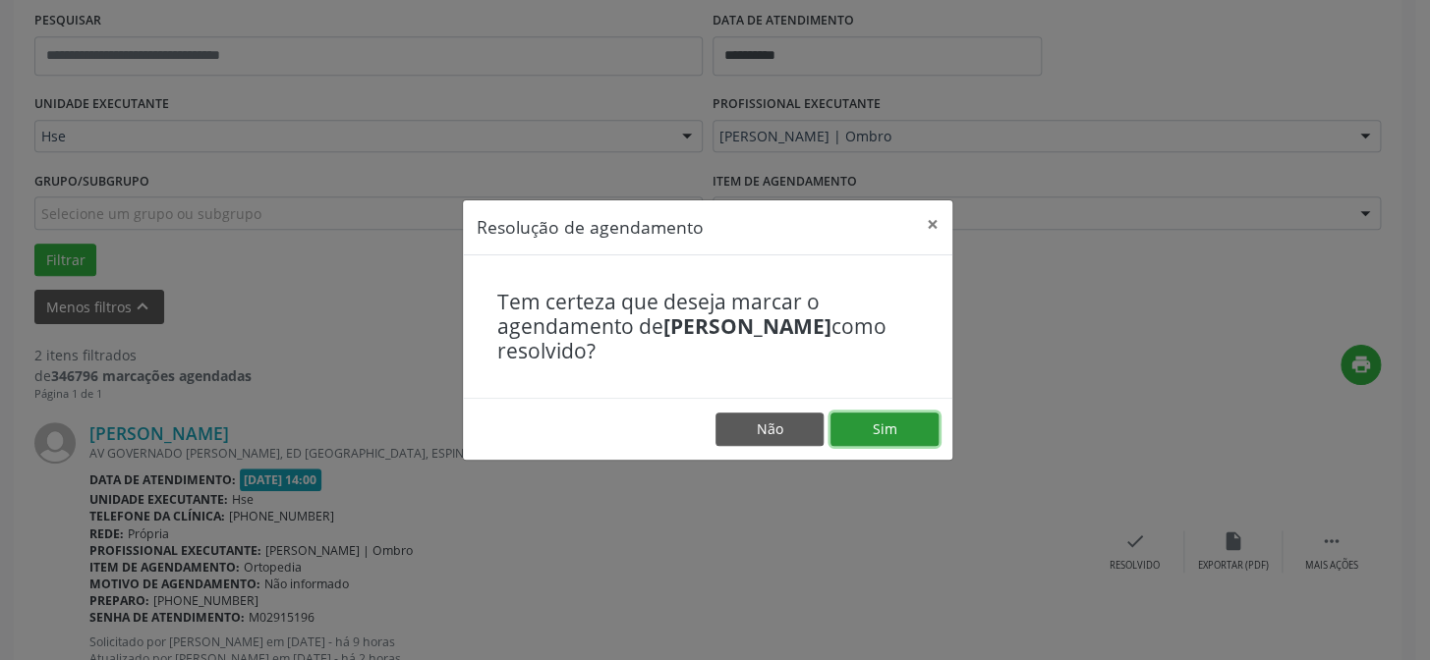
click at [894, 418] on button "Sim" at bounding box center [884, 429] width 108 height 33
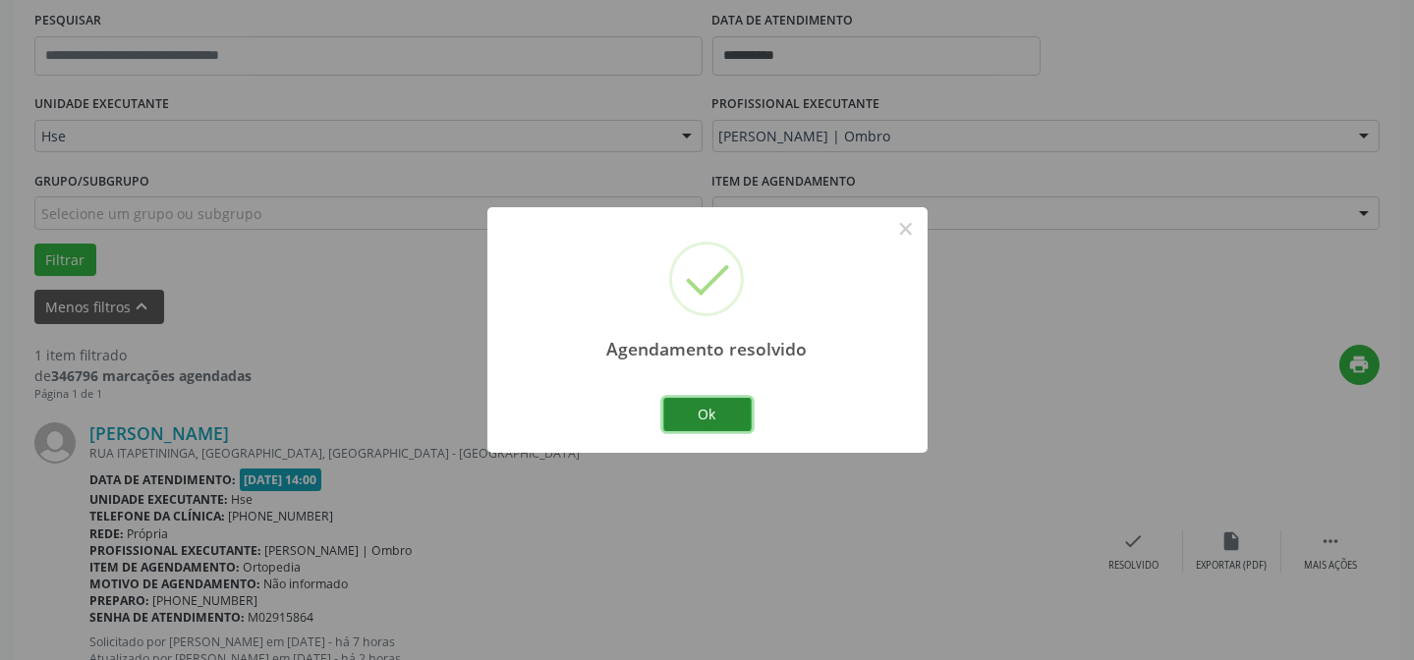
click at [698, 406] on button "Ok" at bounding box center [707, 414] width 88 height 33
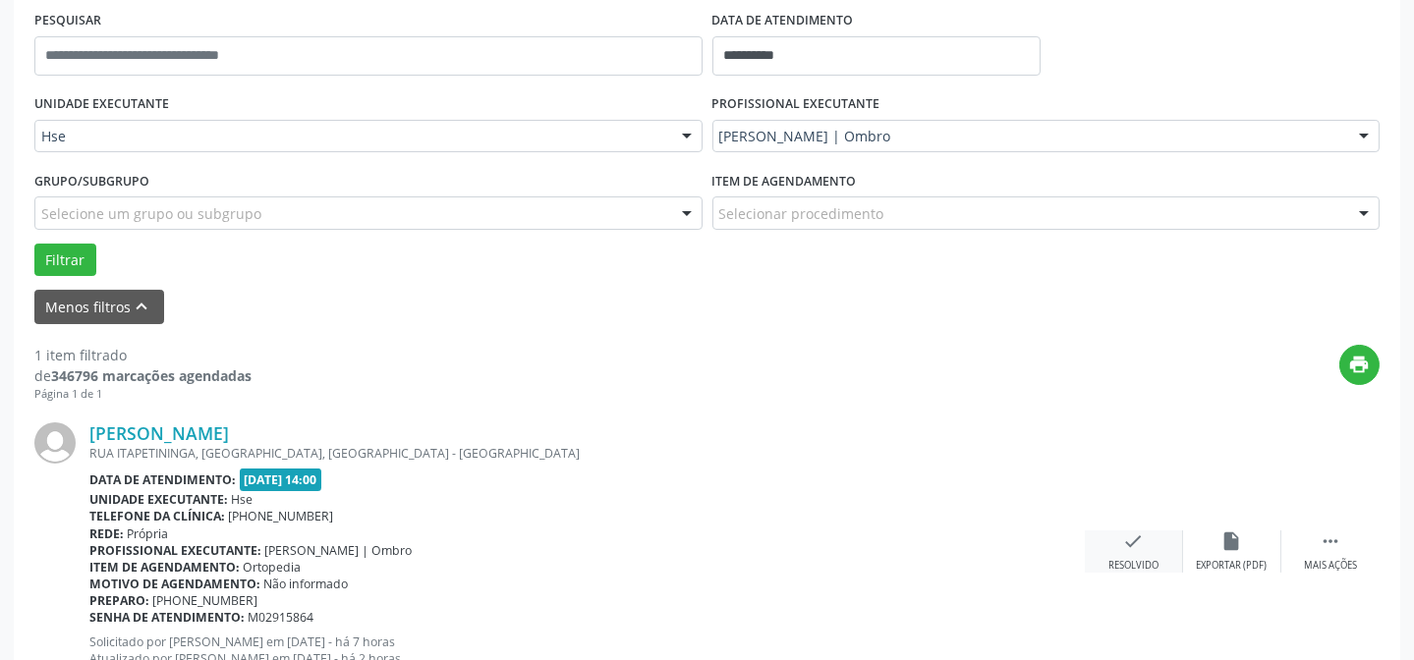
click at [1140, 559] on div "Resolvido" at bounding box center [1133, 566] width 50 height 14
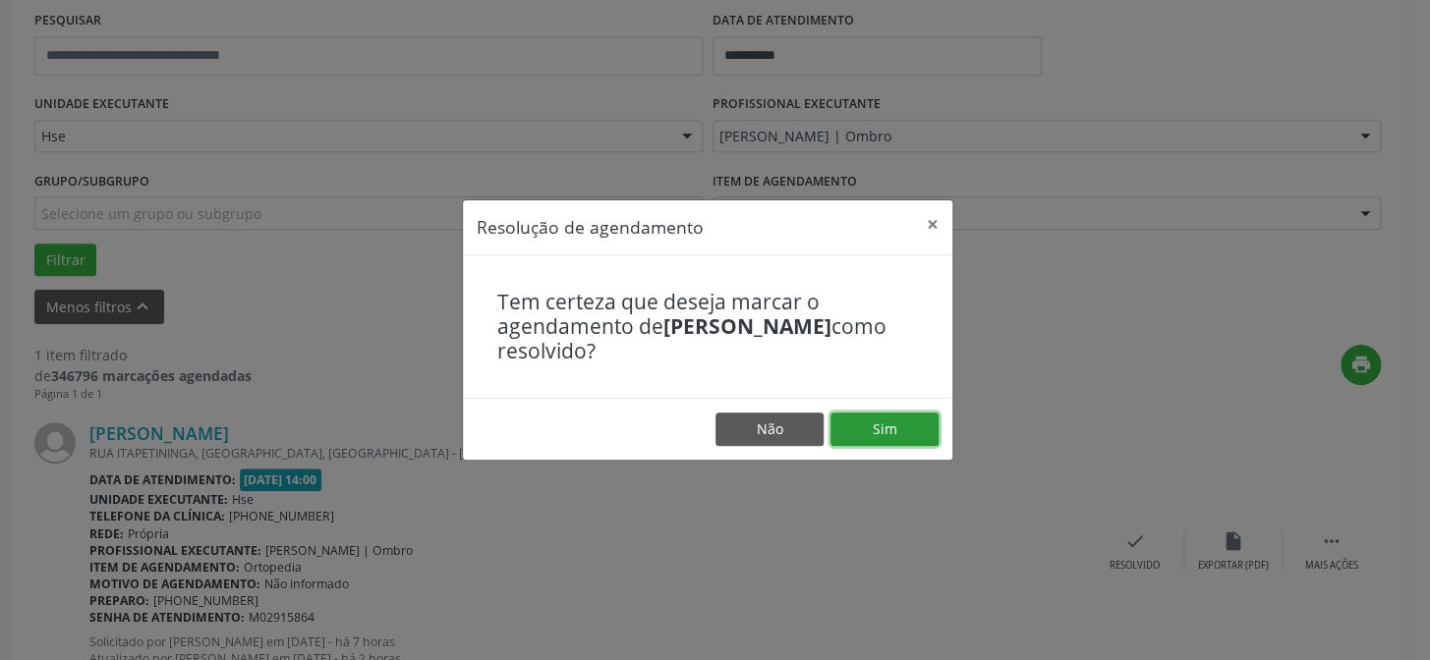
click at [921, 432] on button "Sim" at bounding box center [884, 429] width 108 height 33
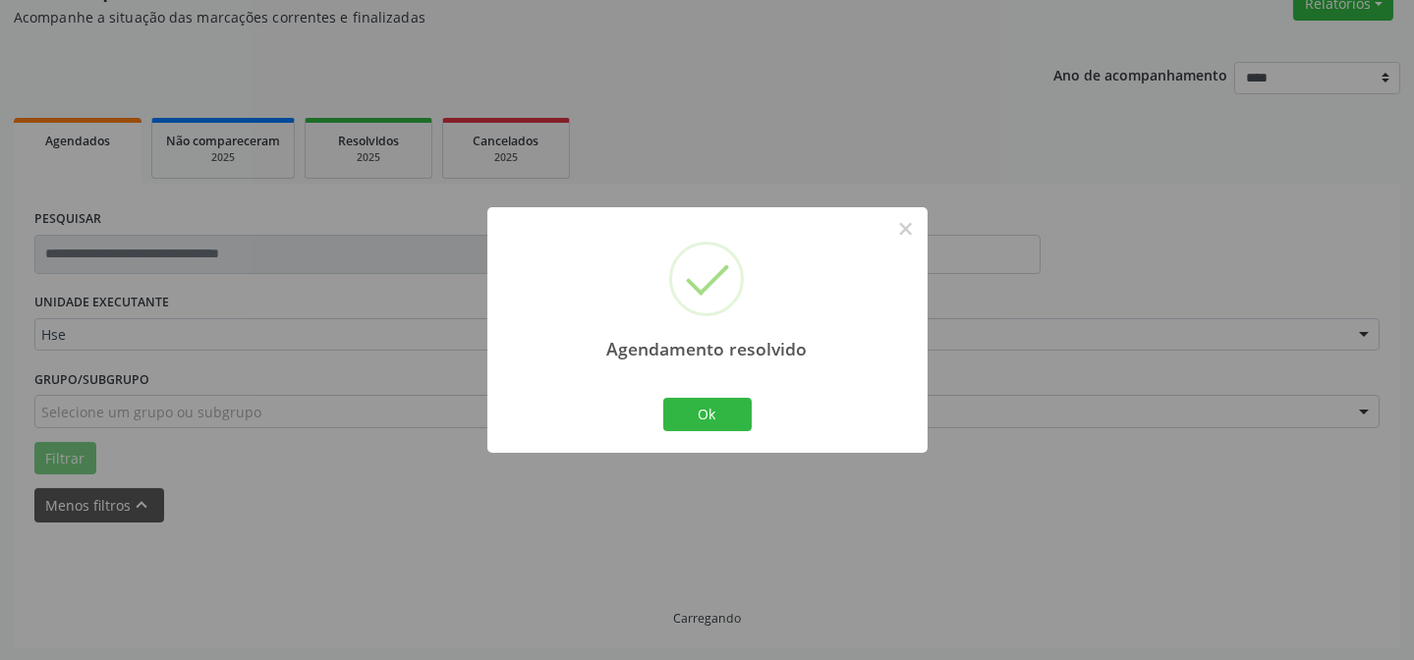
scroll to position [133, 0]
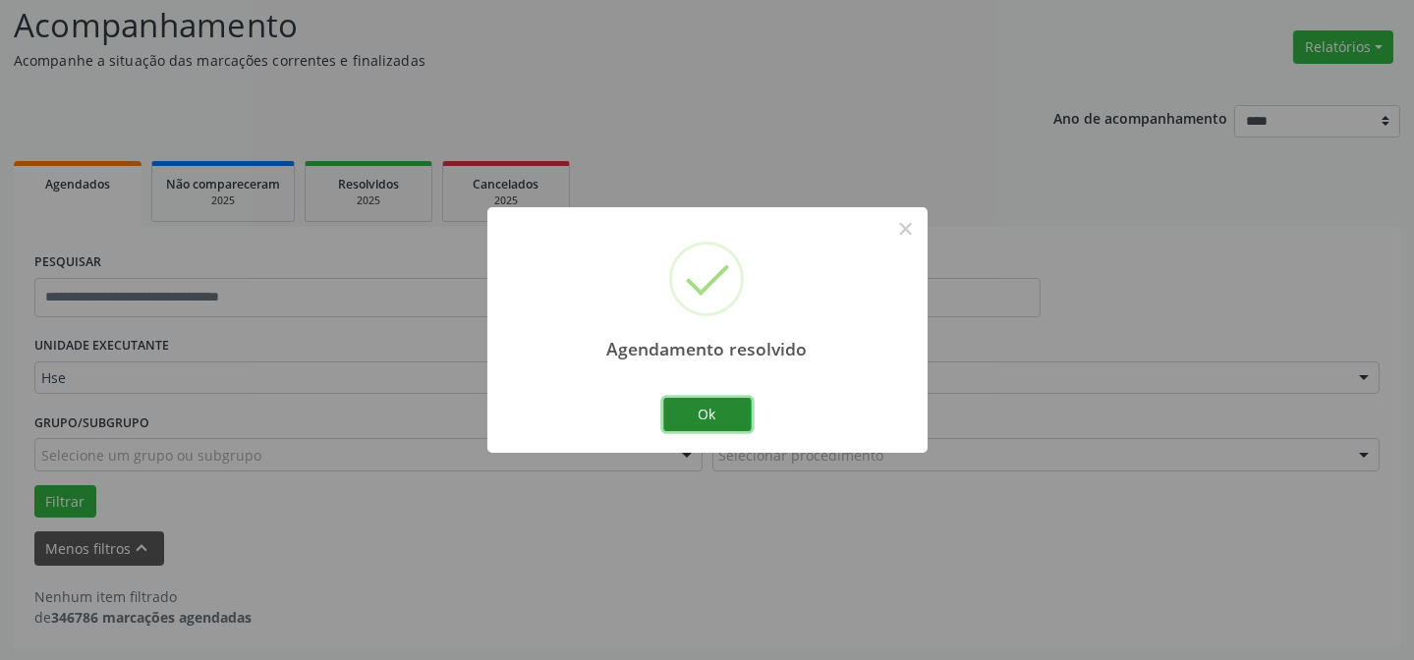
click at [725, 412] on button "Ok" at bounding box center [707, 414] width 88 height 33
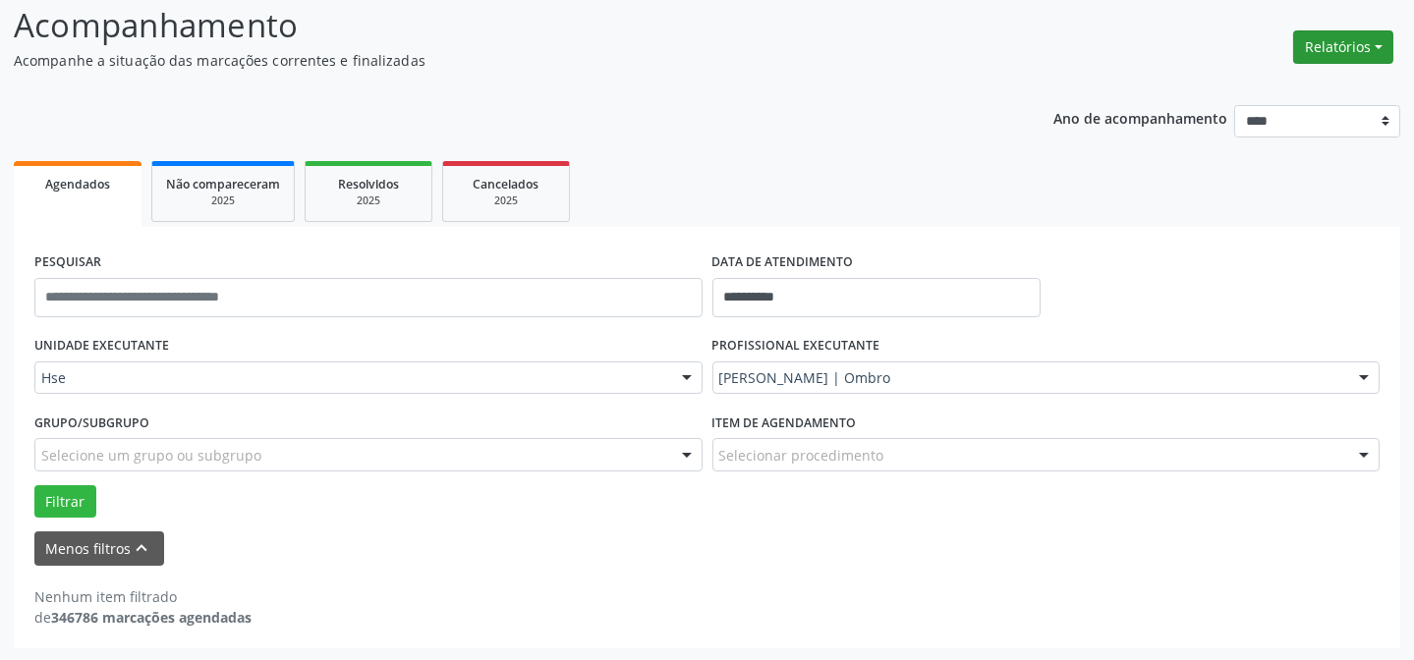
click at [1367, 44] on button "Relatórios" at bounding box center [1343, 46] width 100 height 33
click at [1277, 90] on link "Agendamentos" at bounding box center [1287, 89] width 211 height 28
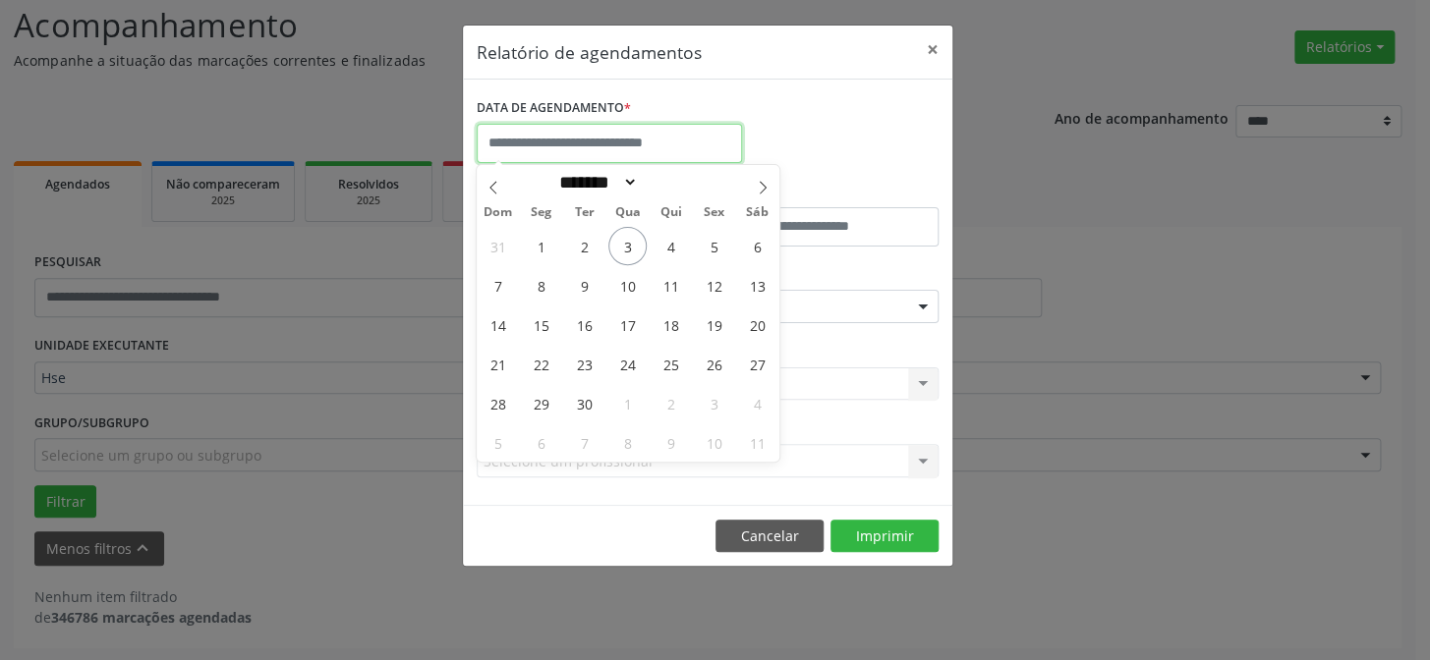
click at [568, 128] on input "text" at bounding box center [609, 143] width 265 height 39
click at [631, 245] on span "3" at bounding box center [627, 246] width 38 height 38
type input "**********"
click at [631, 245] on span "3" at bounding box center [627, 246] width 38 height 38
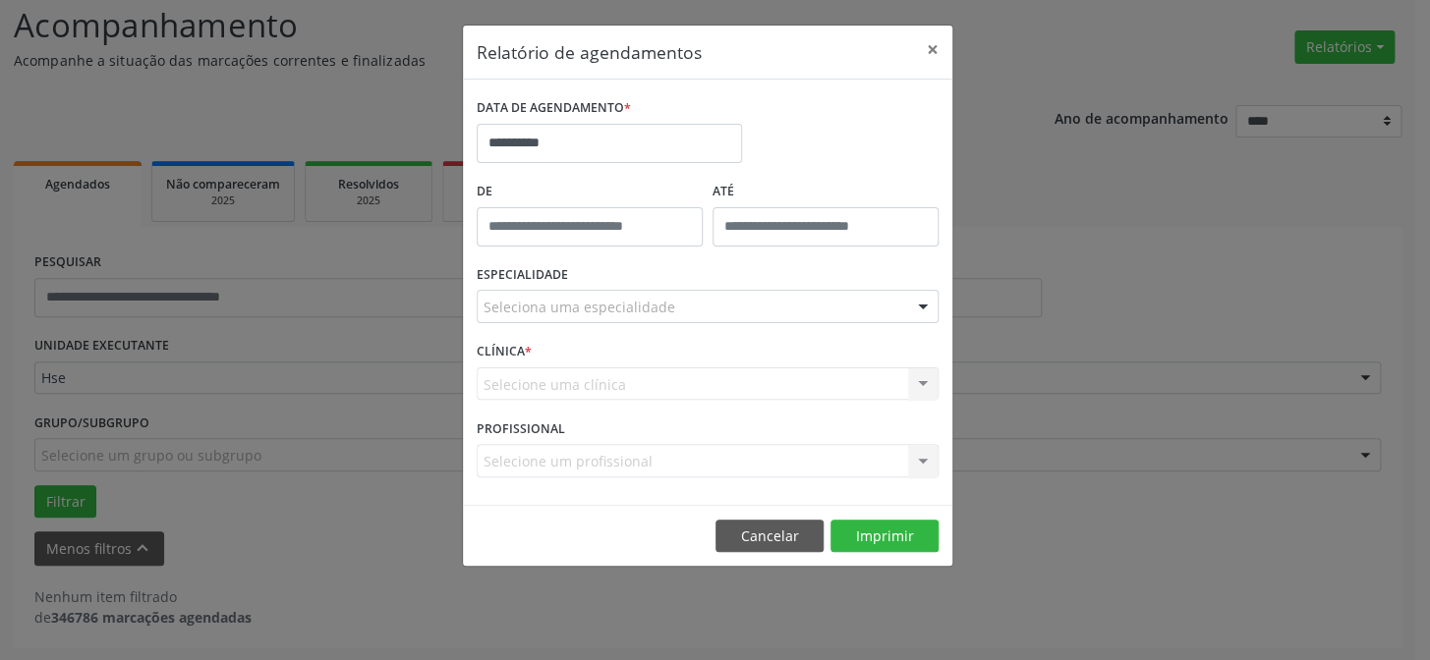
click at [598, 291] on div "Seleciona uma especialidade" at bounding box center [708, 306] width 462 height 33
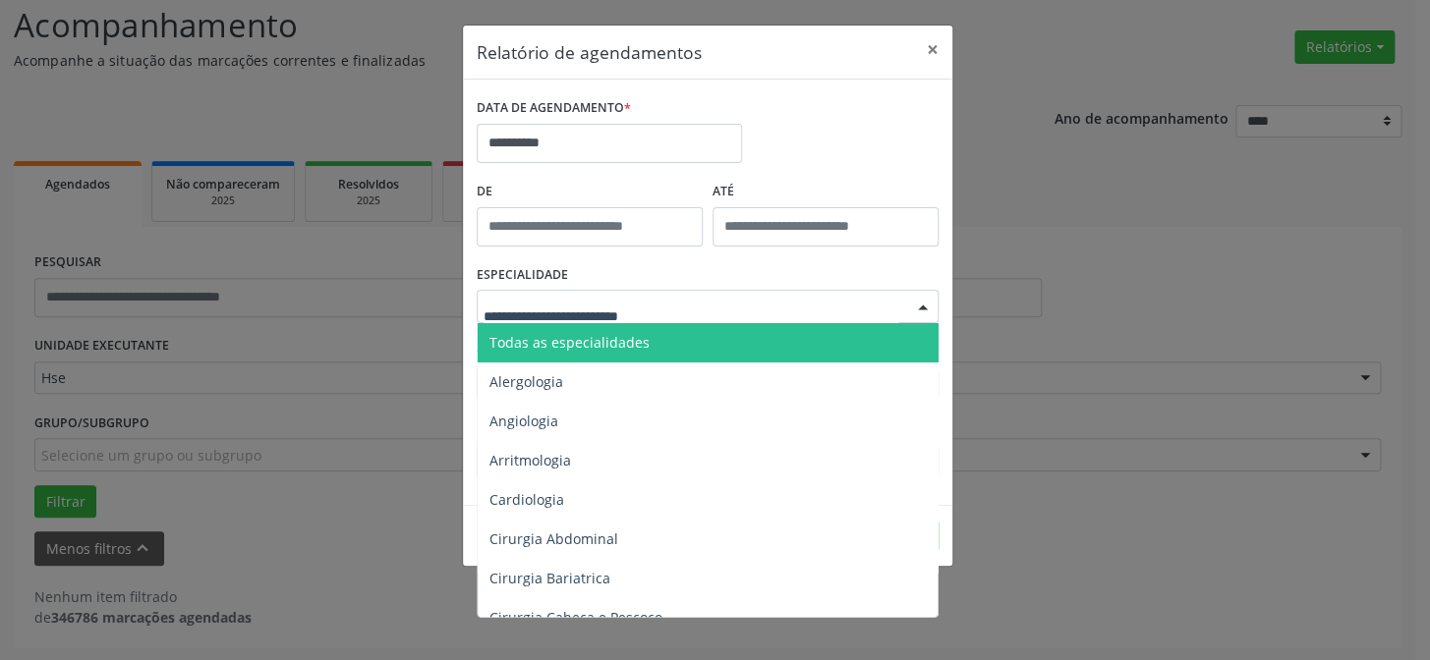
click at [597, 343] on span "Todas as especialidades" at bounding box center [569, 342] width 160 height 19
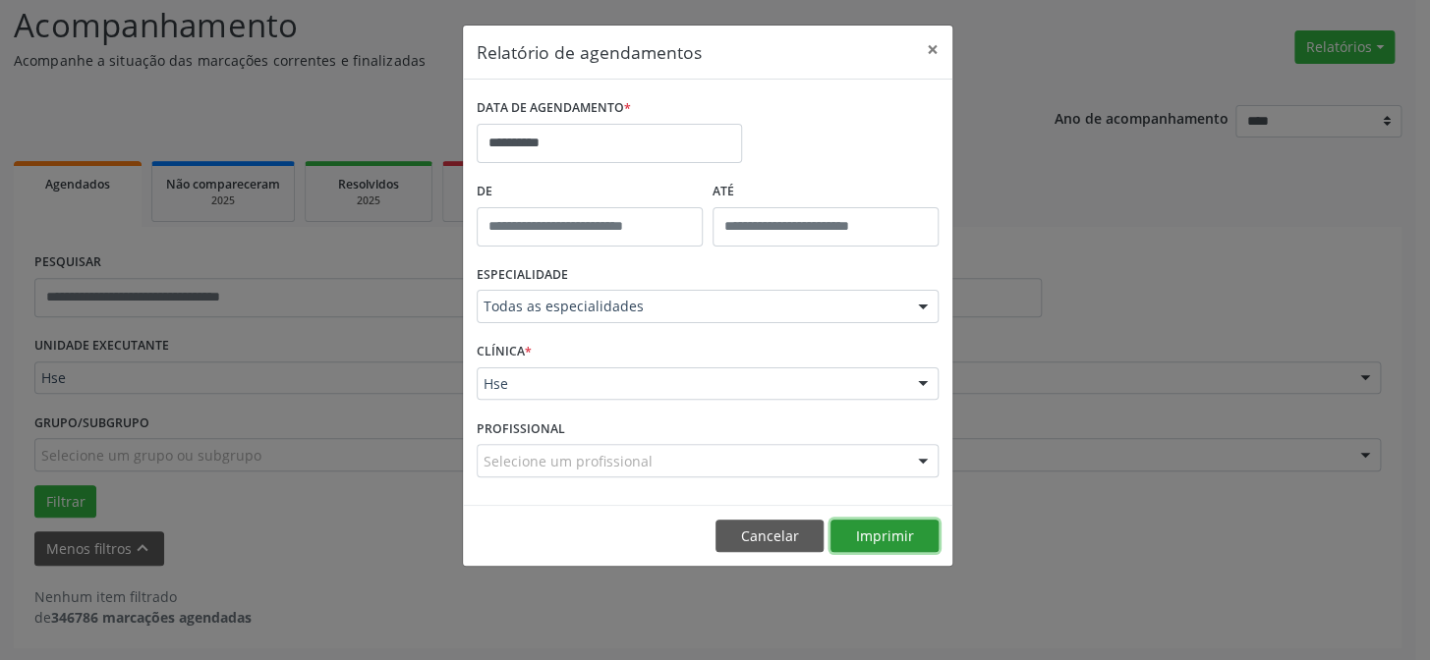
click at [891, 528] on button "Imprimir" at bounding box center [884, 536] width 108 height 33
click at [925, 47] on button "×" at bounding box center [932, 50] width 39 height 48
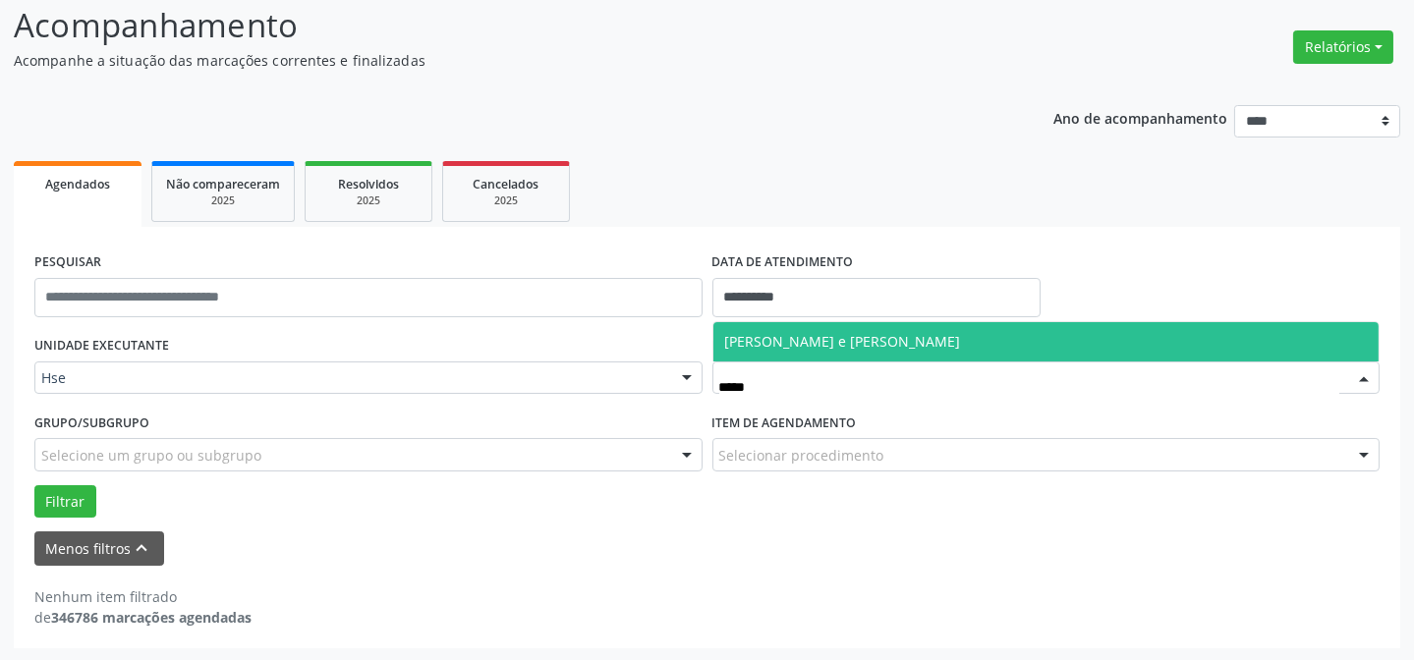
type input "******"
click at [943, 341] on span "[PERSON_NAME] e [PERSON_NAME]" at bounding box center [1046, 341] width 666 height 39
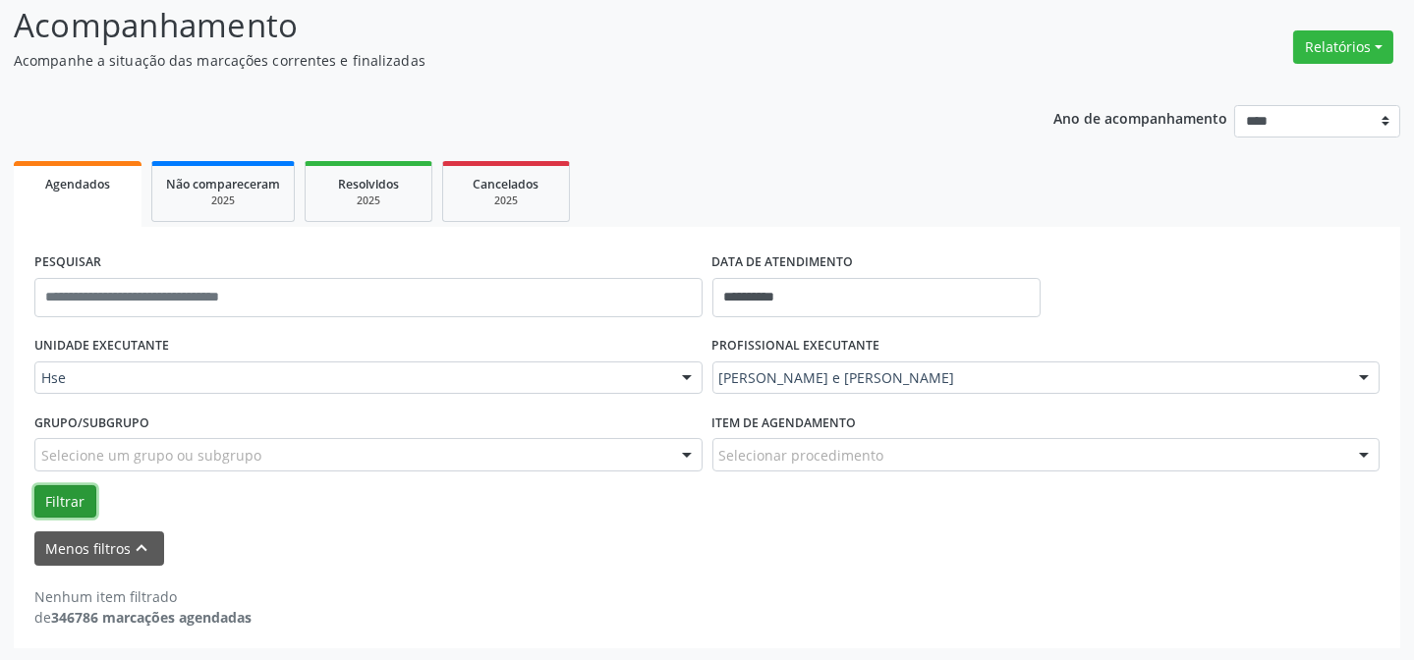
click at [57, 497] on button "Filtrar" at bounding box center [65, 501] width 62 height 33
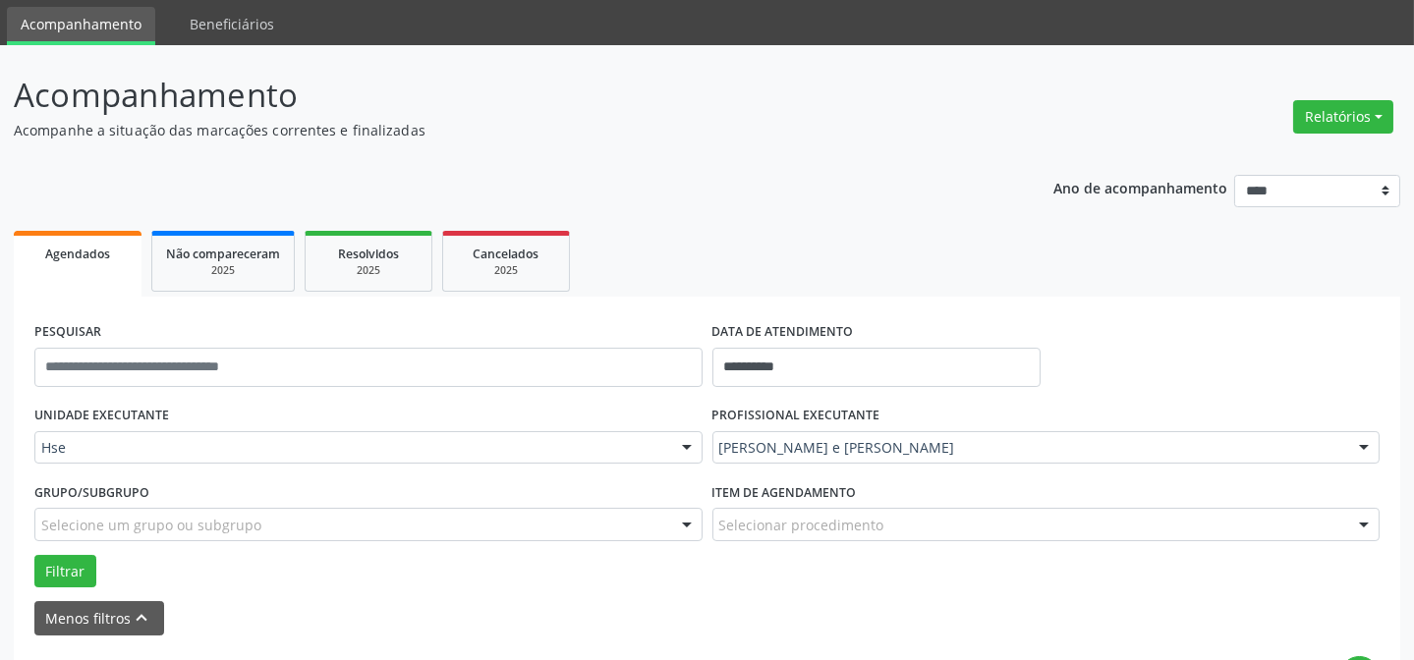
scroll to position [43, 0]
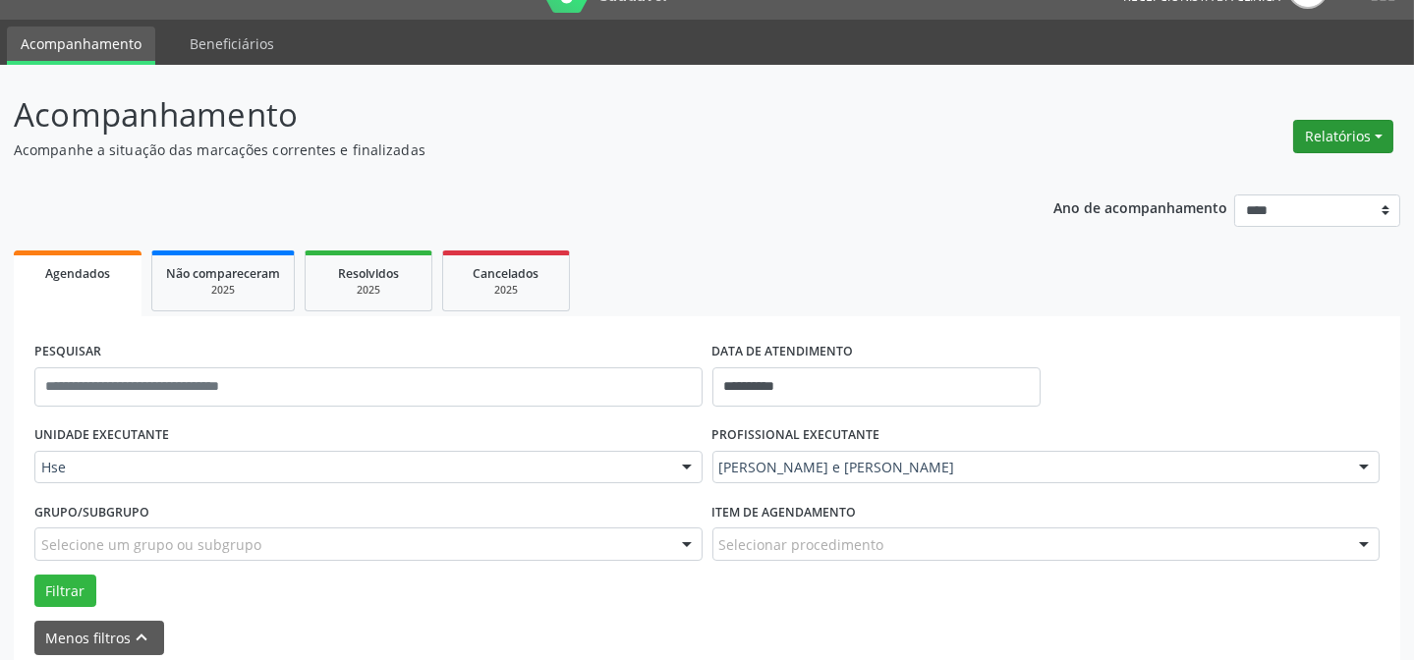
click at [1346, 133] on button "Relatórios" at bounding box center [1343, 136] width 100 height 33
click at [1219, 178] on link "Agendamentos" at bounding box center [1287, 178] width 211 height 28
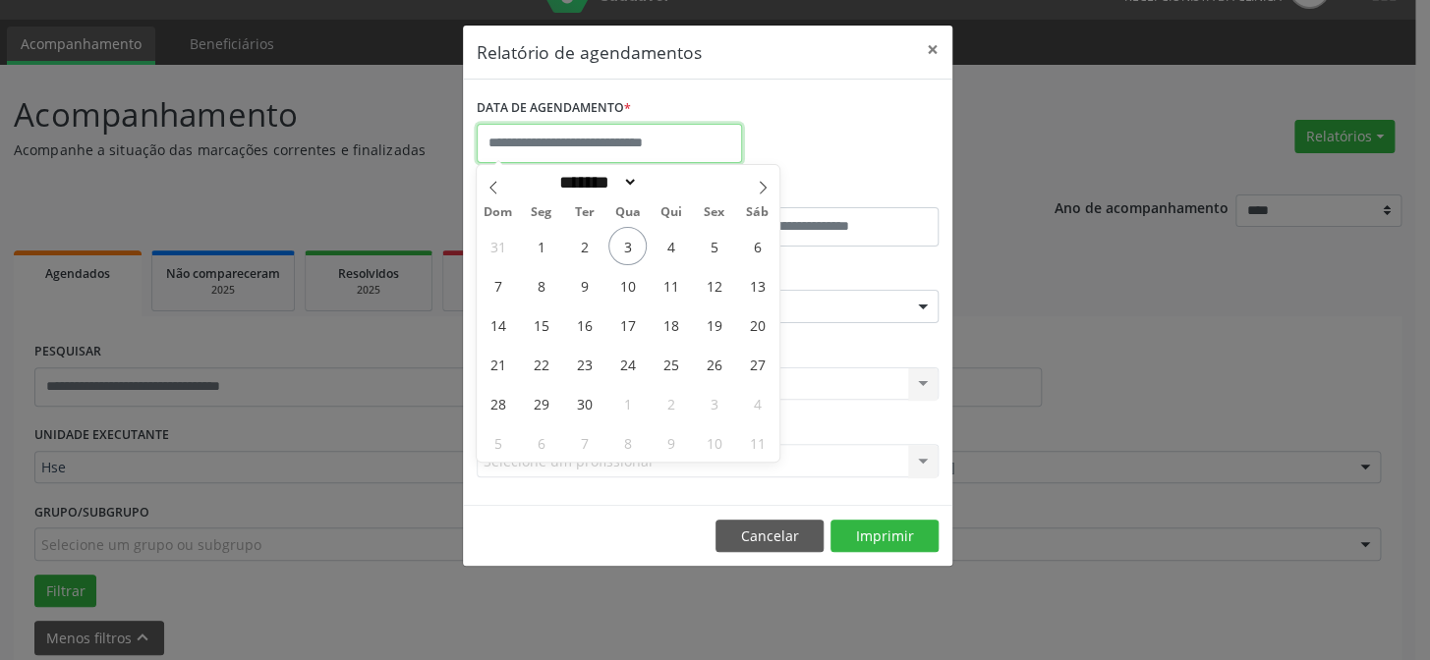
click at [581, 146] on body "**********" at bounding box center [715, 287] width 1430 height 660
click at [637, 238] on span "3" at bounding box center [627, 246] width 38 height 38
type input "**********"
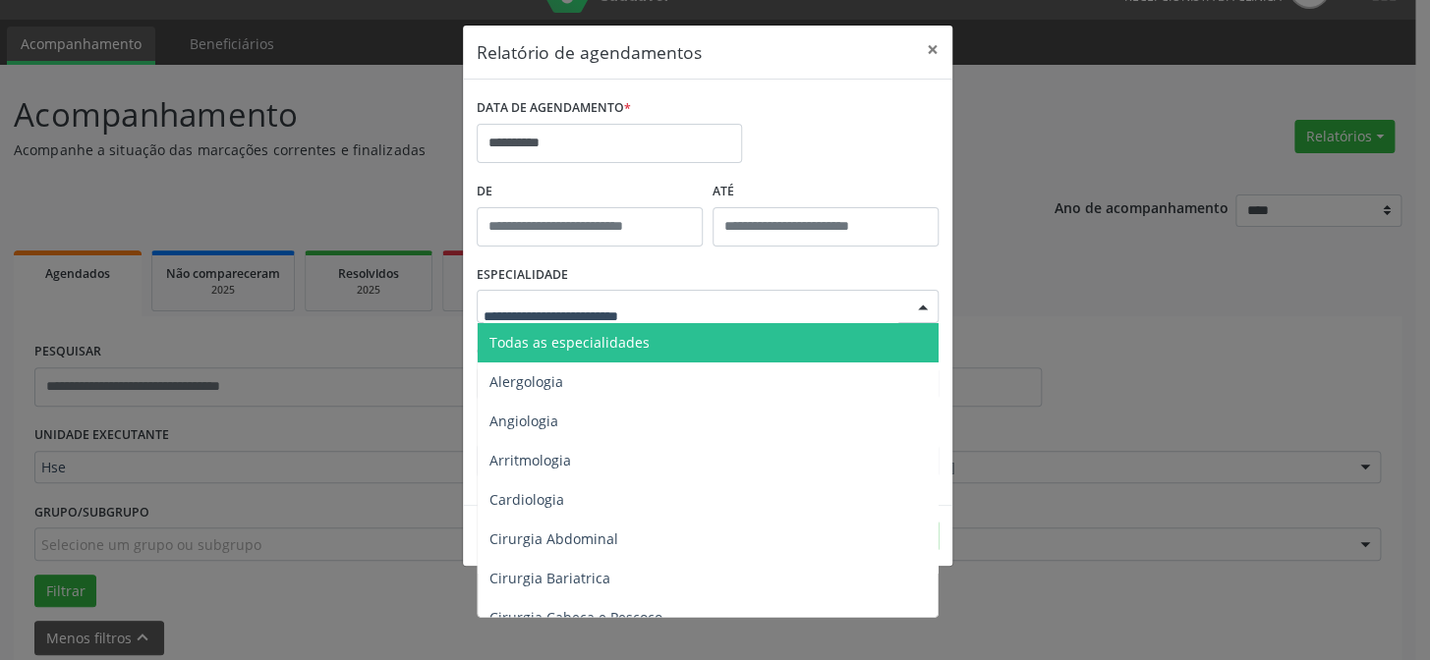
click at [586, 354] on span "Todas as especialidades" at bounding box center [709, 342] width 463 height 39
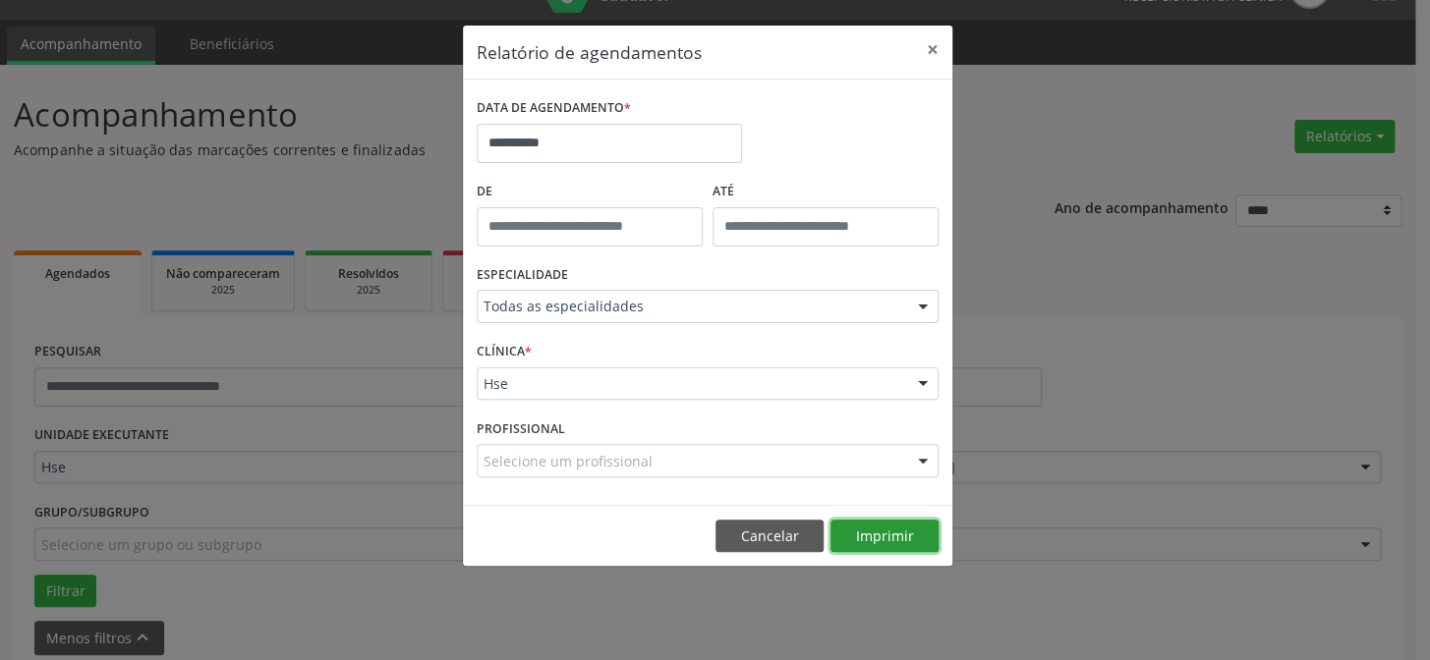
click at [848, 523] on button "Imprimir" at bounding box center [884, 536] width 108 height 33
click at [931, 39] on button "×" at bounding box center [932, 50] width 39 height 48
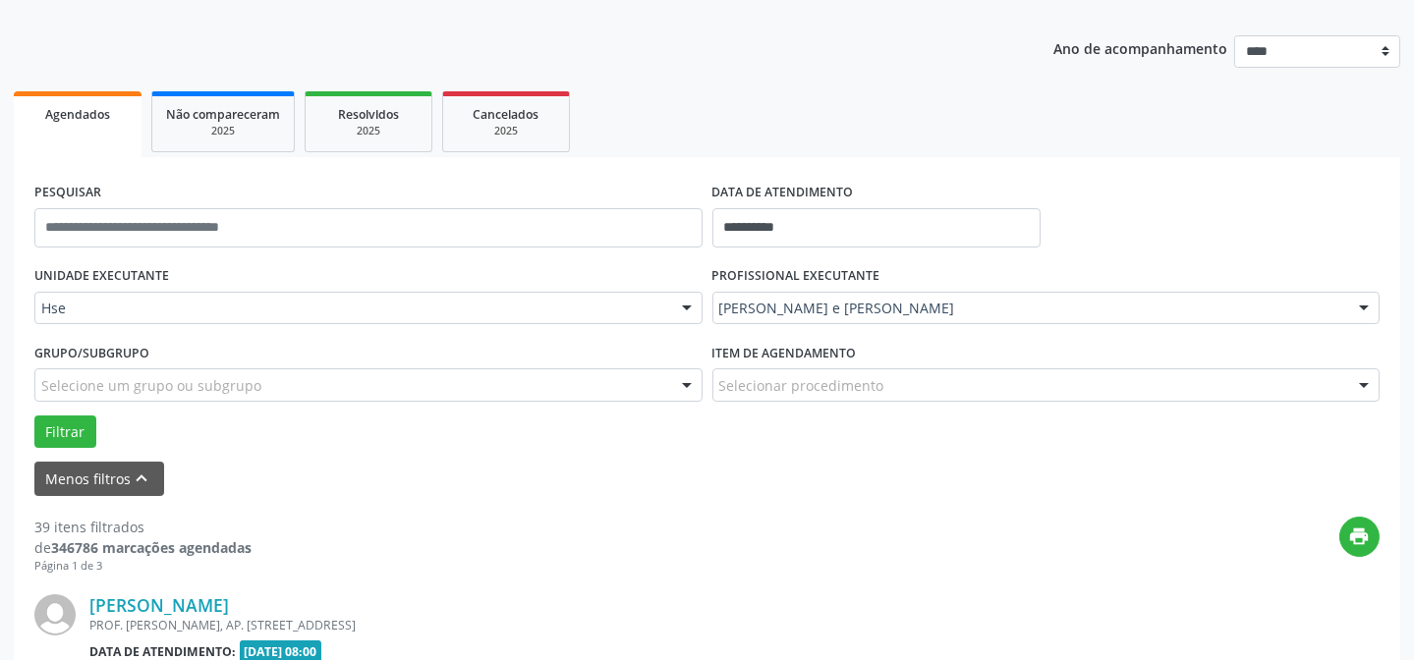
scroll to position [401, 0]
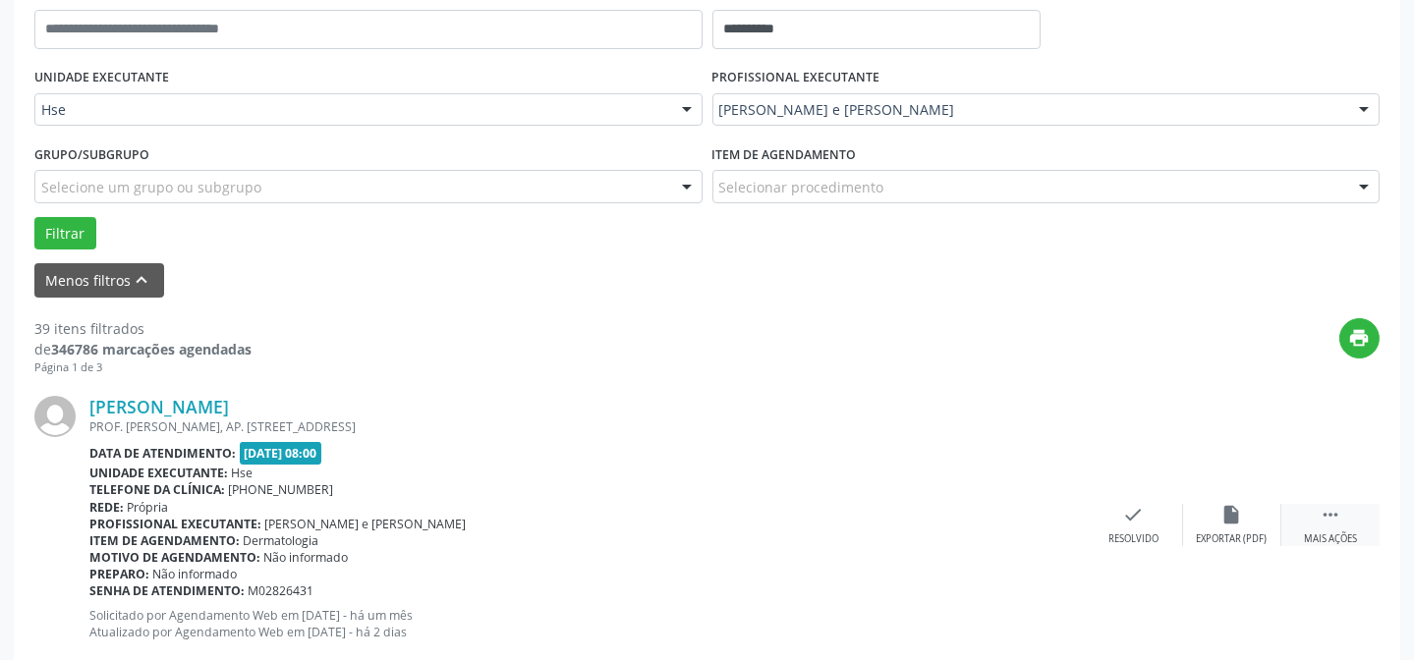
click at [1332, 516] on icon "" at bounding box center [1331, 515] width 22 height 22
click at [1251, 518] on div "alarm_off Não compareceu" at bounding box center [1232, 525] width 98 height 42
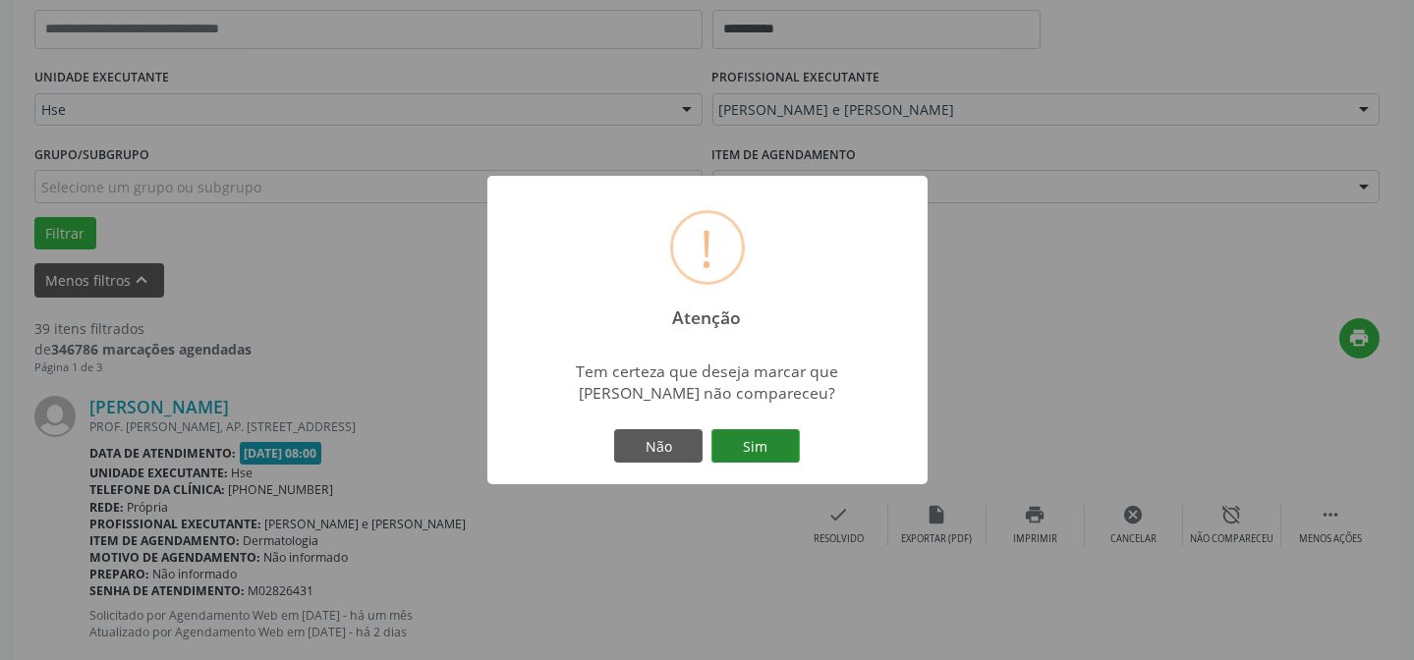
click at [735, 431] on button "Sim" at bounding box center [755, 445] width 88 height 33
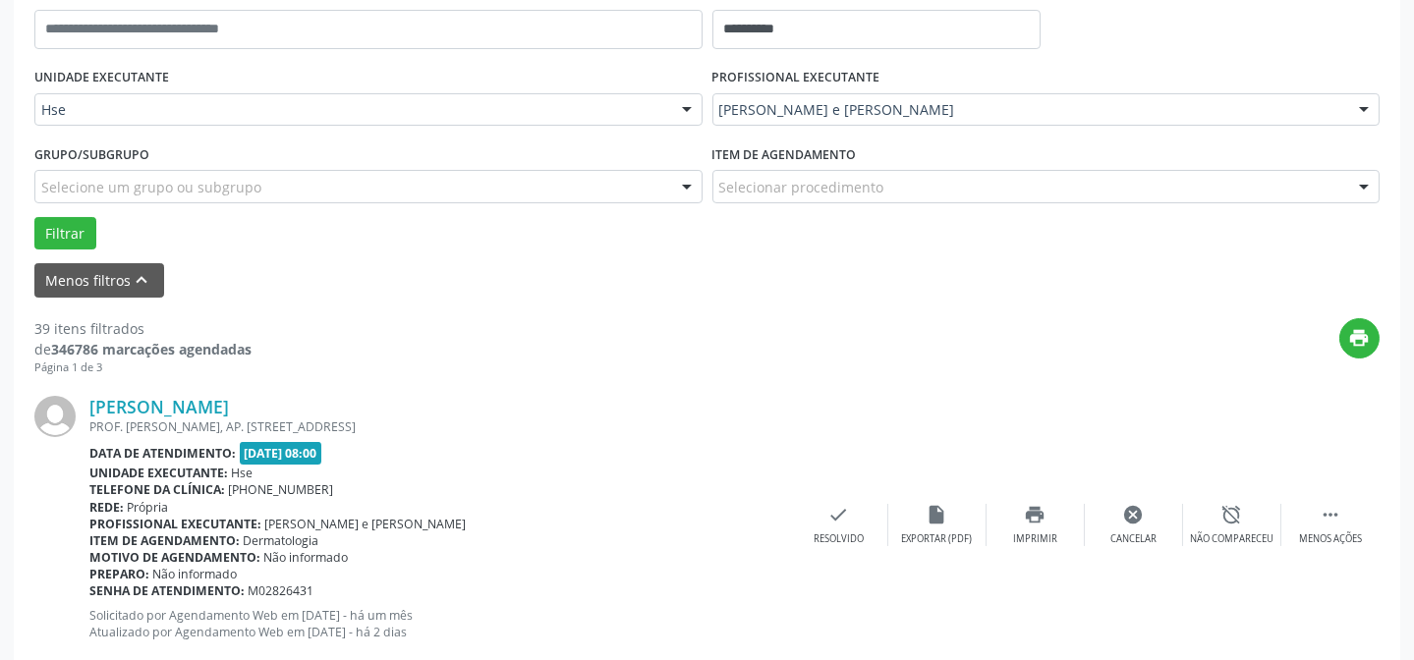
scroll to position [197, 0]
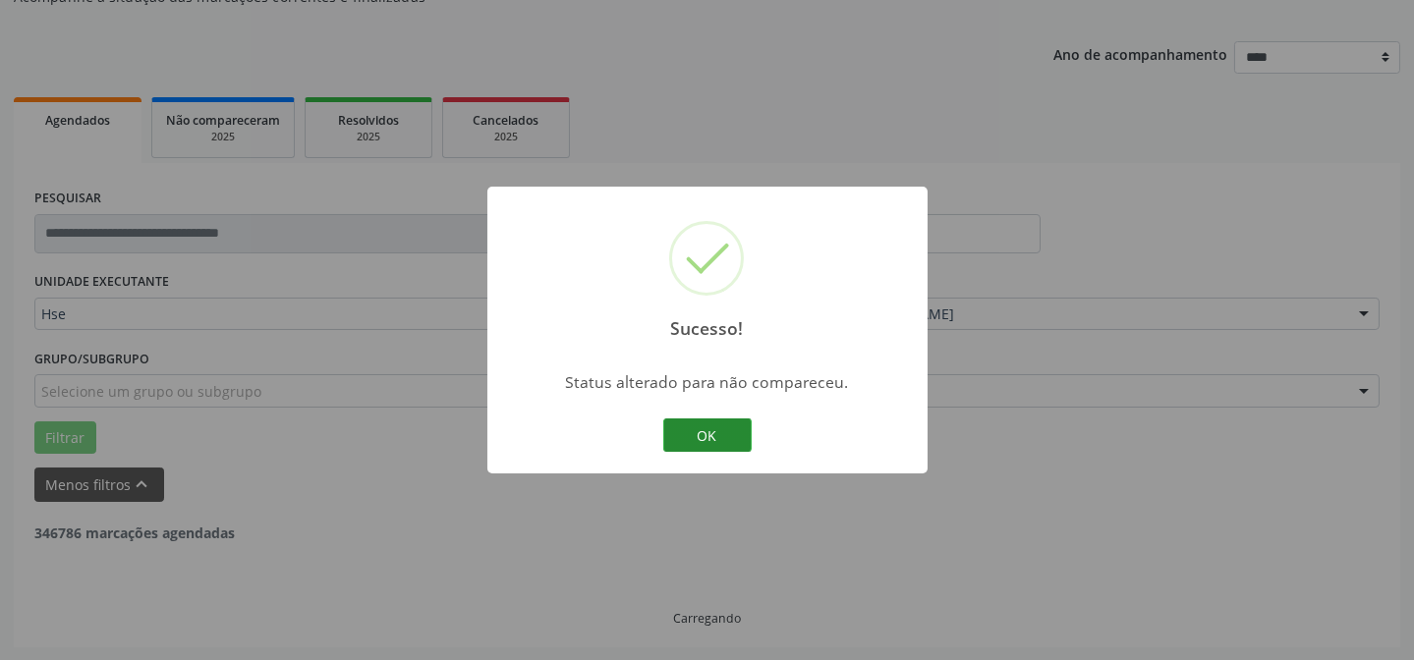
click at [740, 457] on div "Sucesso! × Status alterado para não compareceu. OK Cancel" at bounding box center [707, 330] width 440 height 287
click at [688, 434] on button "OK" at bounding box center [707, 435] width 88 height 33
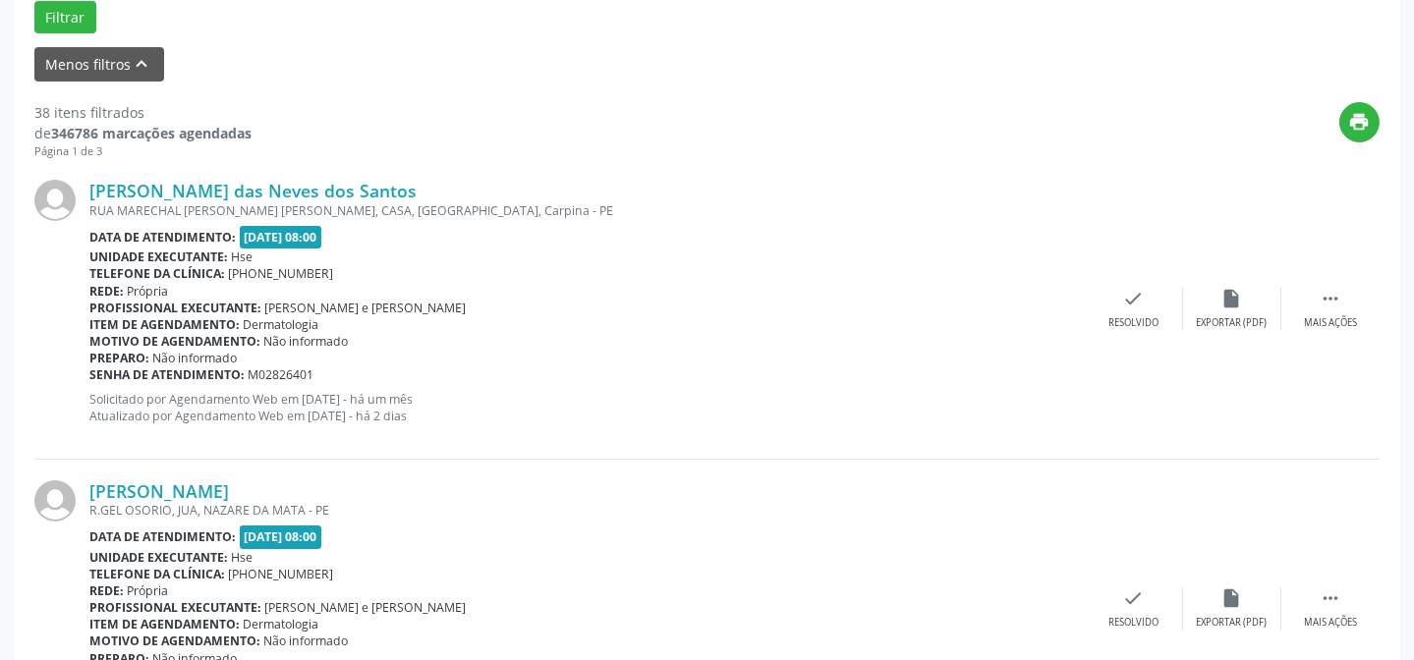
scroll to position [643, 0]
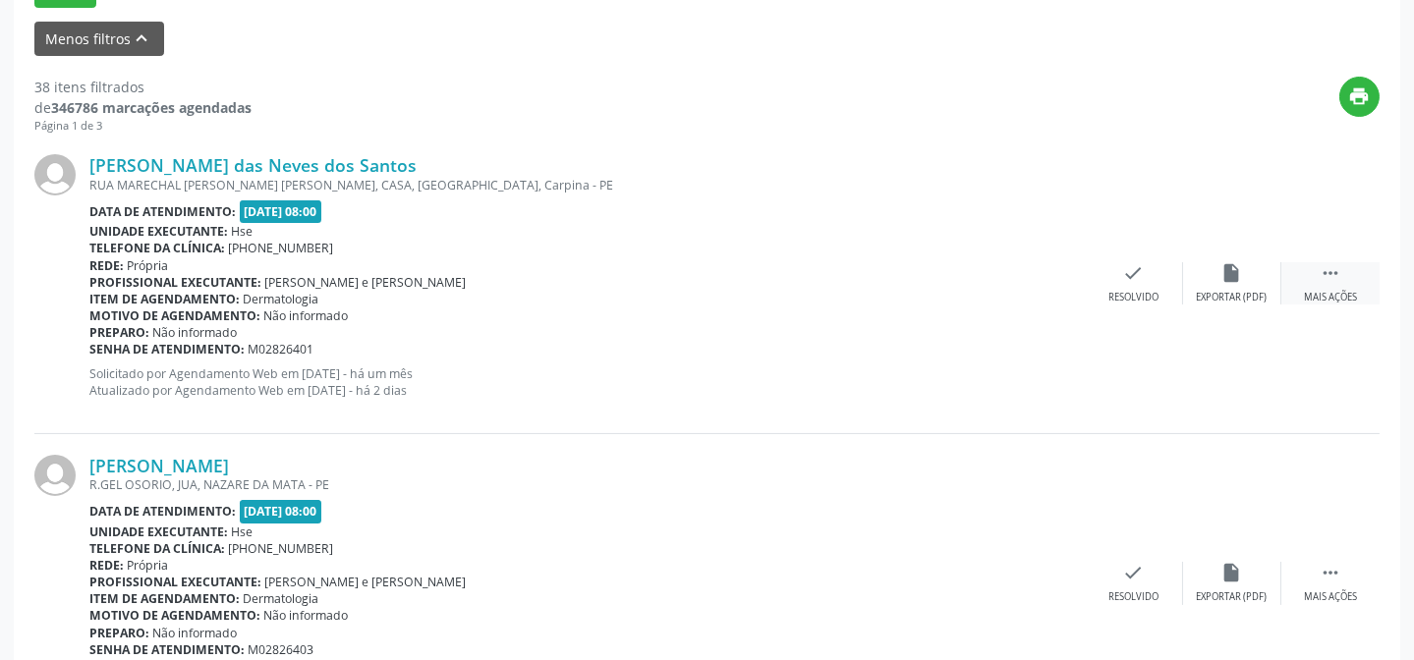
click at [1320, 269] on icon "" at bounding box center [1331, 273] width 22 height 22
click at [1247, 275] on div "alarm_off Não compareceu" at bounding box center [1232, 283] width 98 height 42
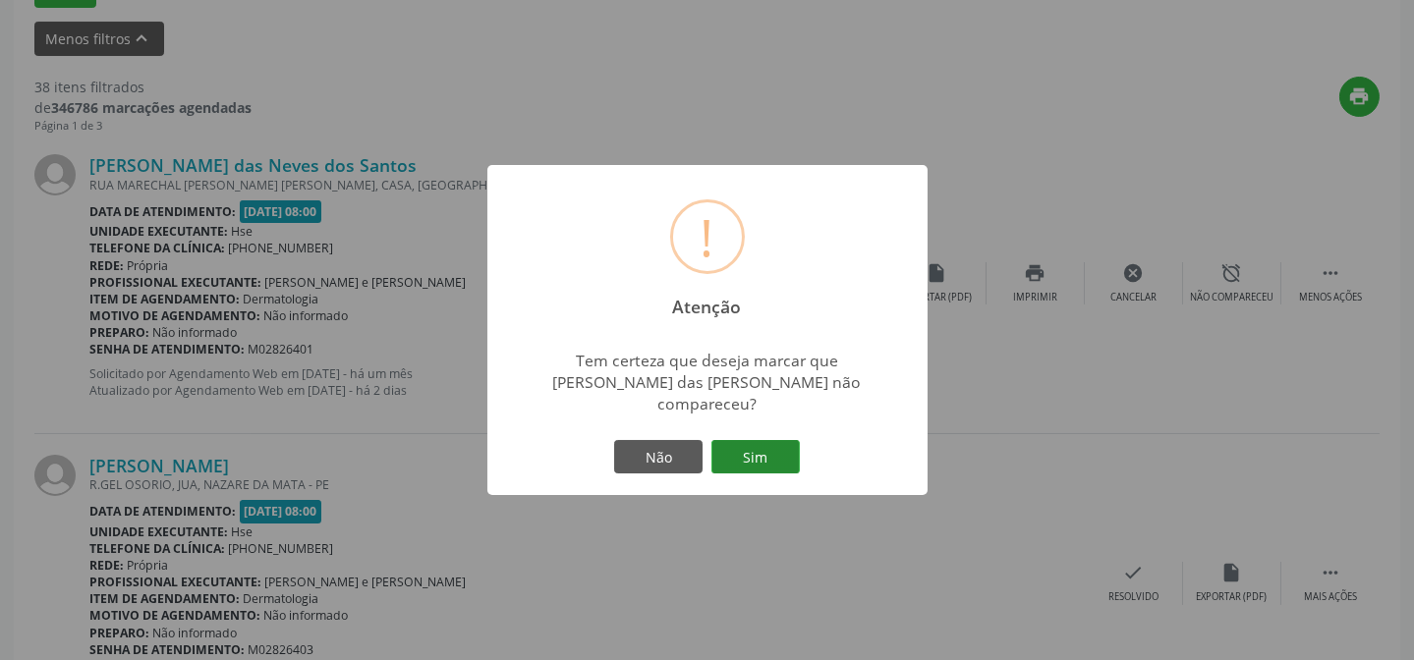
click at [757, 441] on button "Sim" at bounding box center [755, 456] width 88 height 33
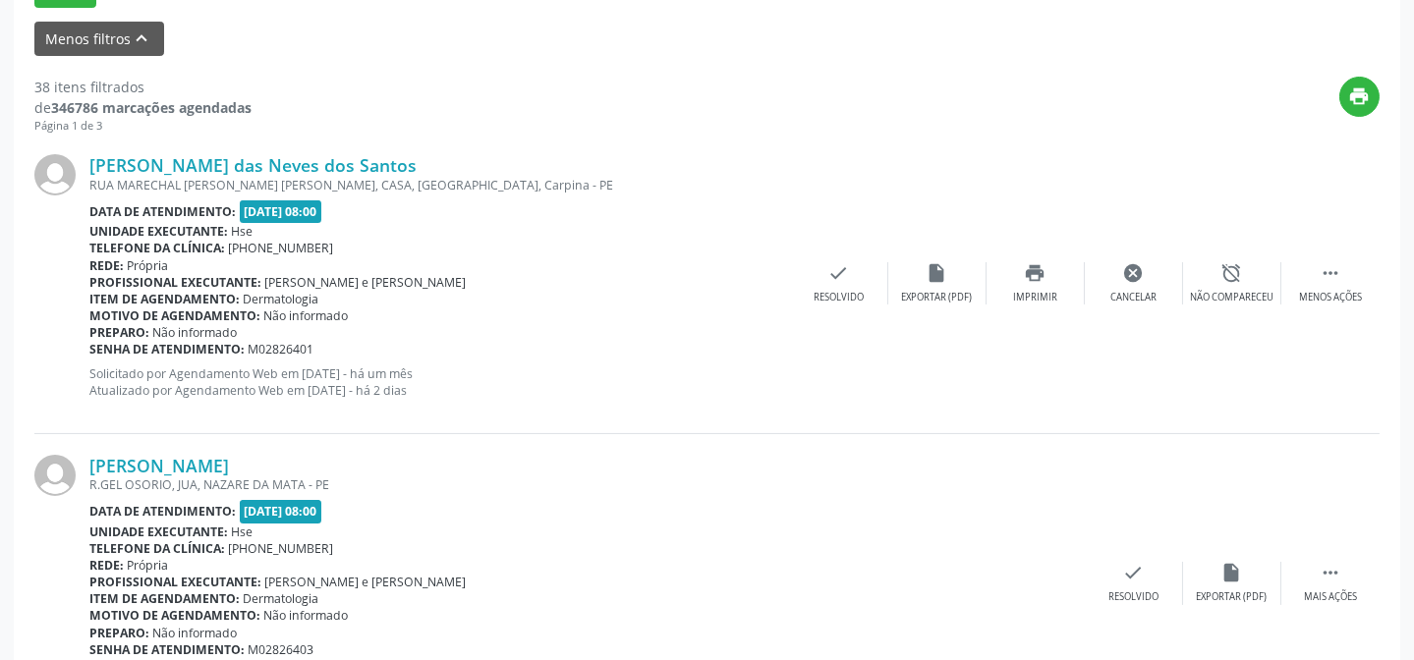
scroll to position [642, 0]
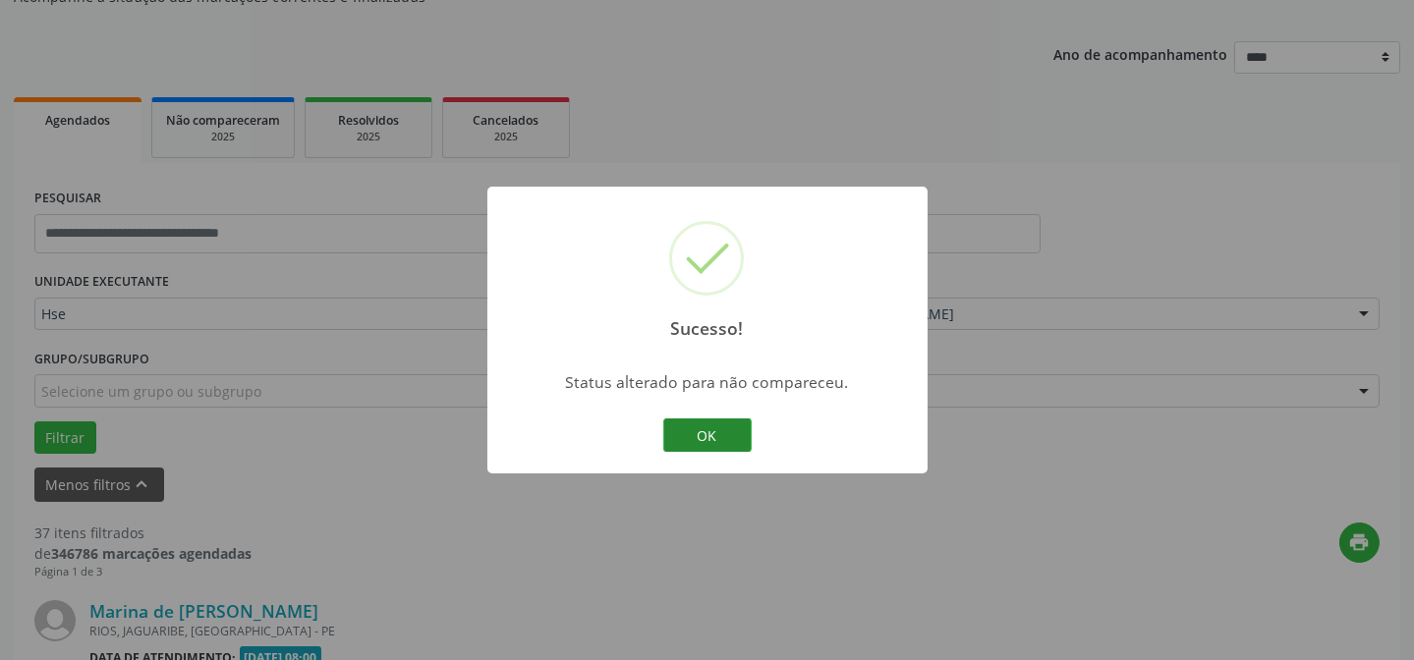
click at [730, 428] on button "OK" at bounding box center [707, 435] width 88 height 33
